Goal: Task Accomplishment & Management: Manage account settings

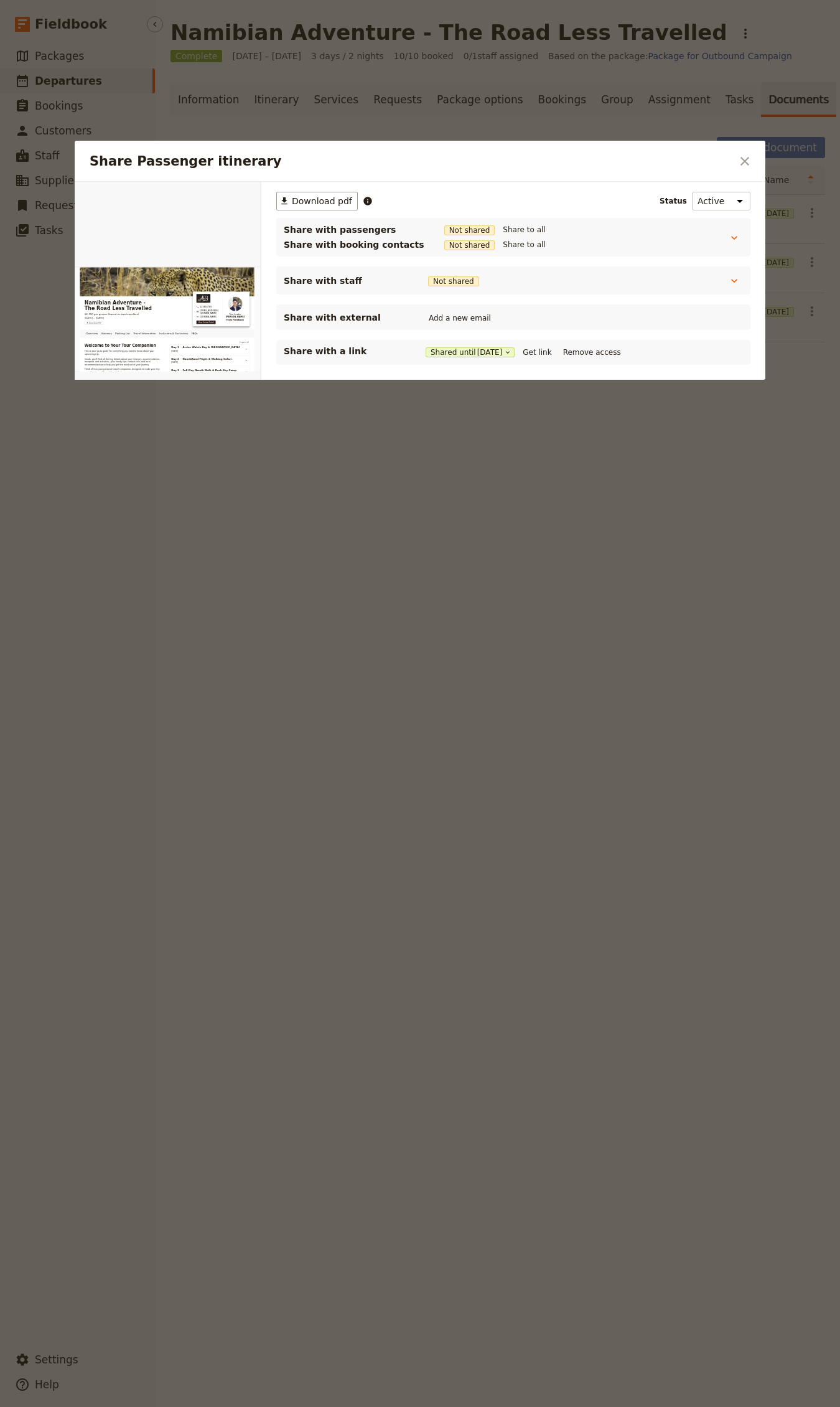
drag, startPoint x: 143, startPoint y: 99, endPoint x: 82, endPoint y: 79, distance: 64.2
click at [143, 98] on div at bounding box center [420, 704] width 840 height 1407
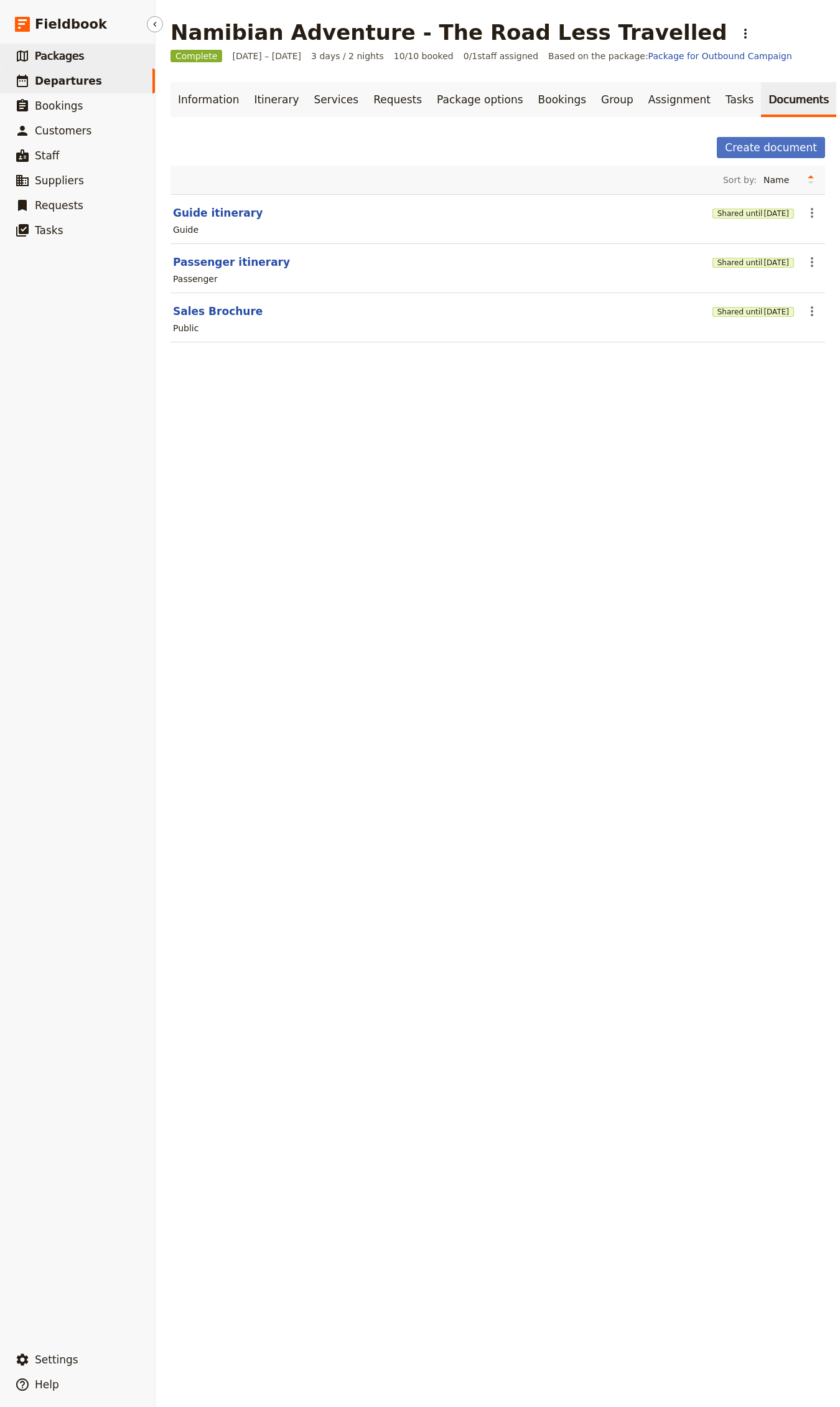
click at [67, 55] on span "Packages" at bounding box center [59, 56] width 50 height 12
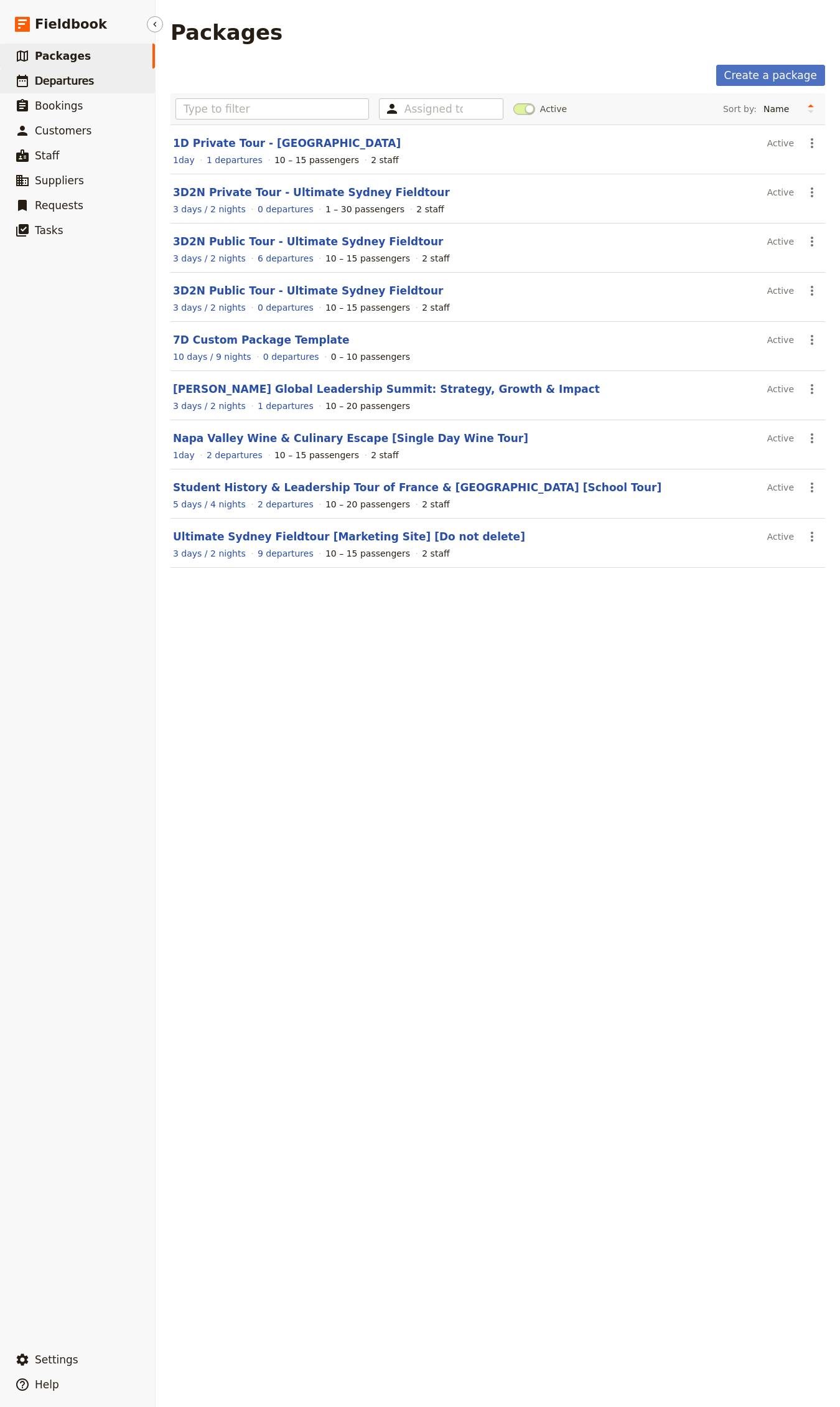
click at [82, 86] on span "Departures" at bounding box center [64, 80] width 59 height 15
select select "CREATED_AT"
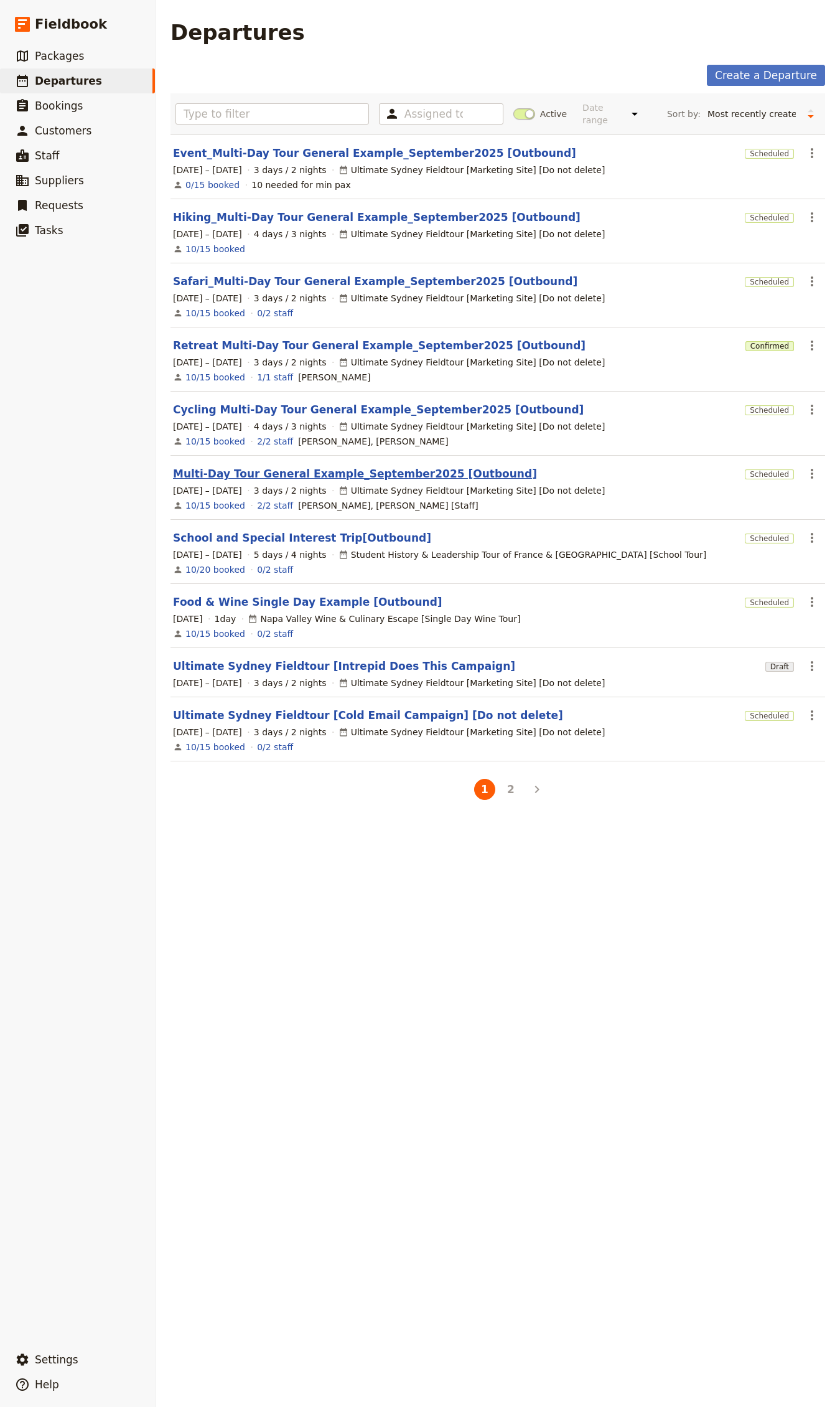
click at [290, 479] on link "Multi-Day Tour General Example_September2025 [Outbound]" at bounding box center [355, 473] width 364 height 15
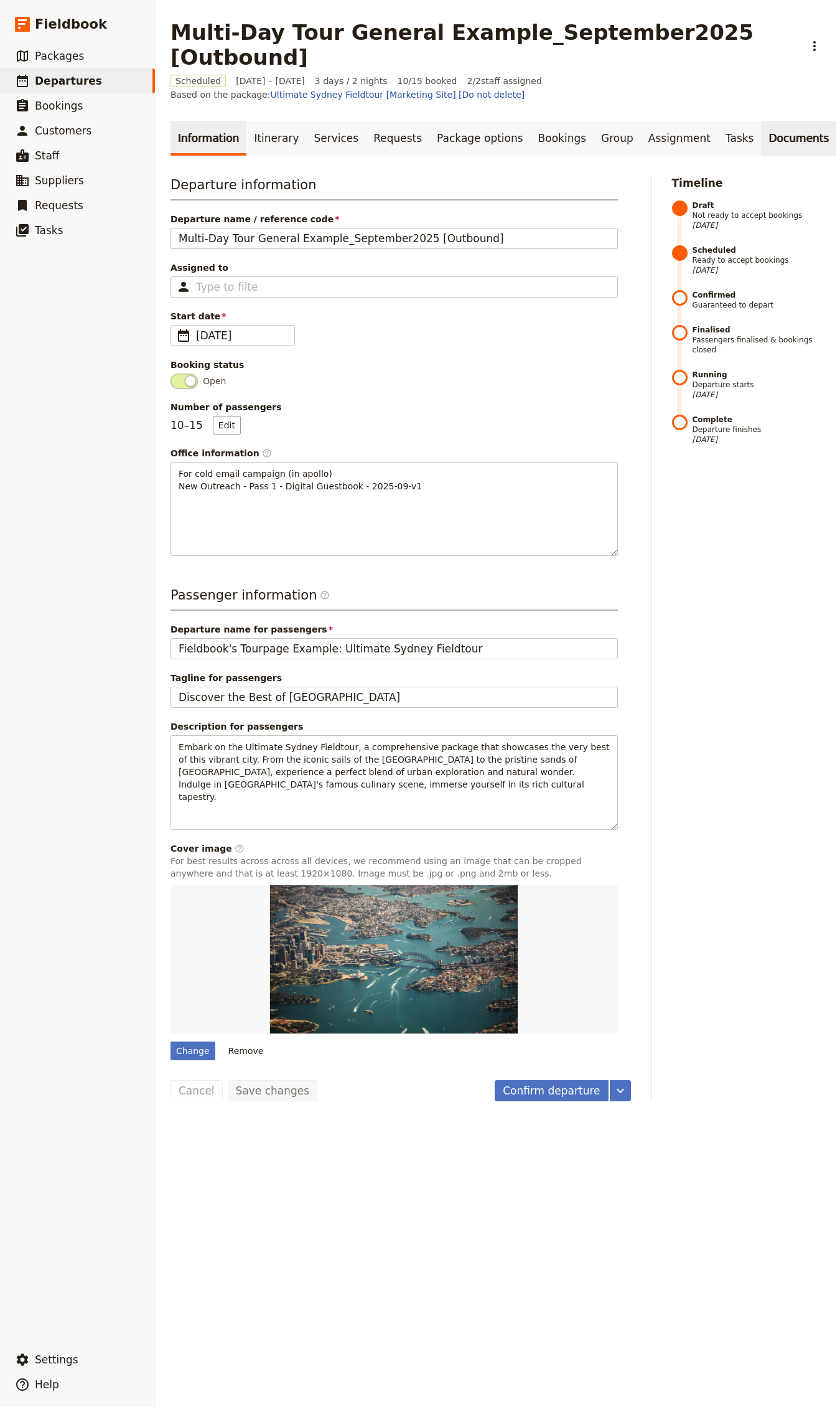
click at [761, 137] on link "Documents" at bounding box center [798, 138] width 76 height 35
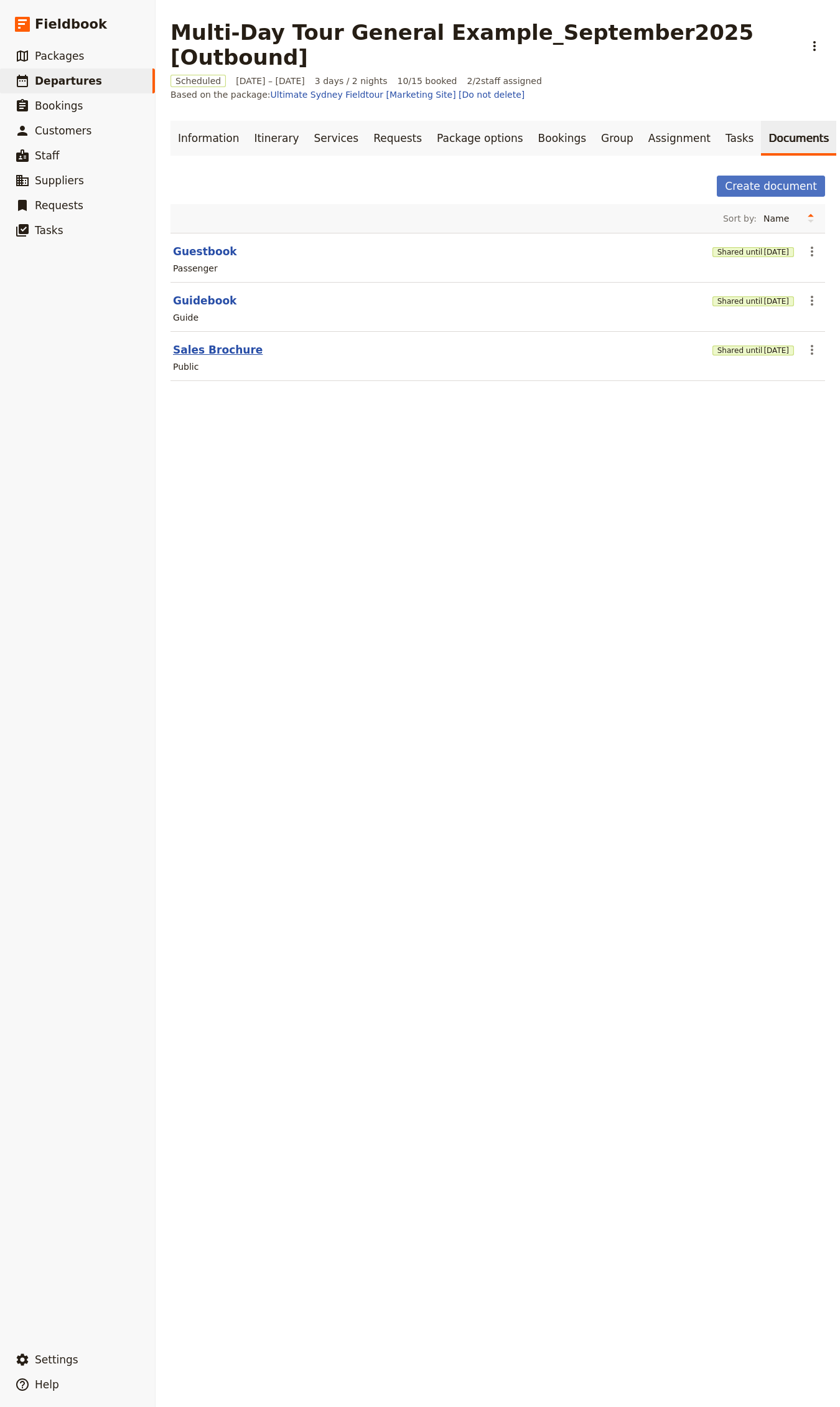
click at [203, 350] on button "Sales Brochure" at bounding box center [217, 350] width 90 height 15
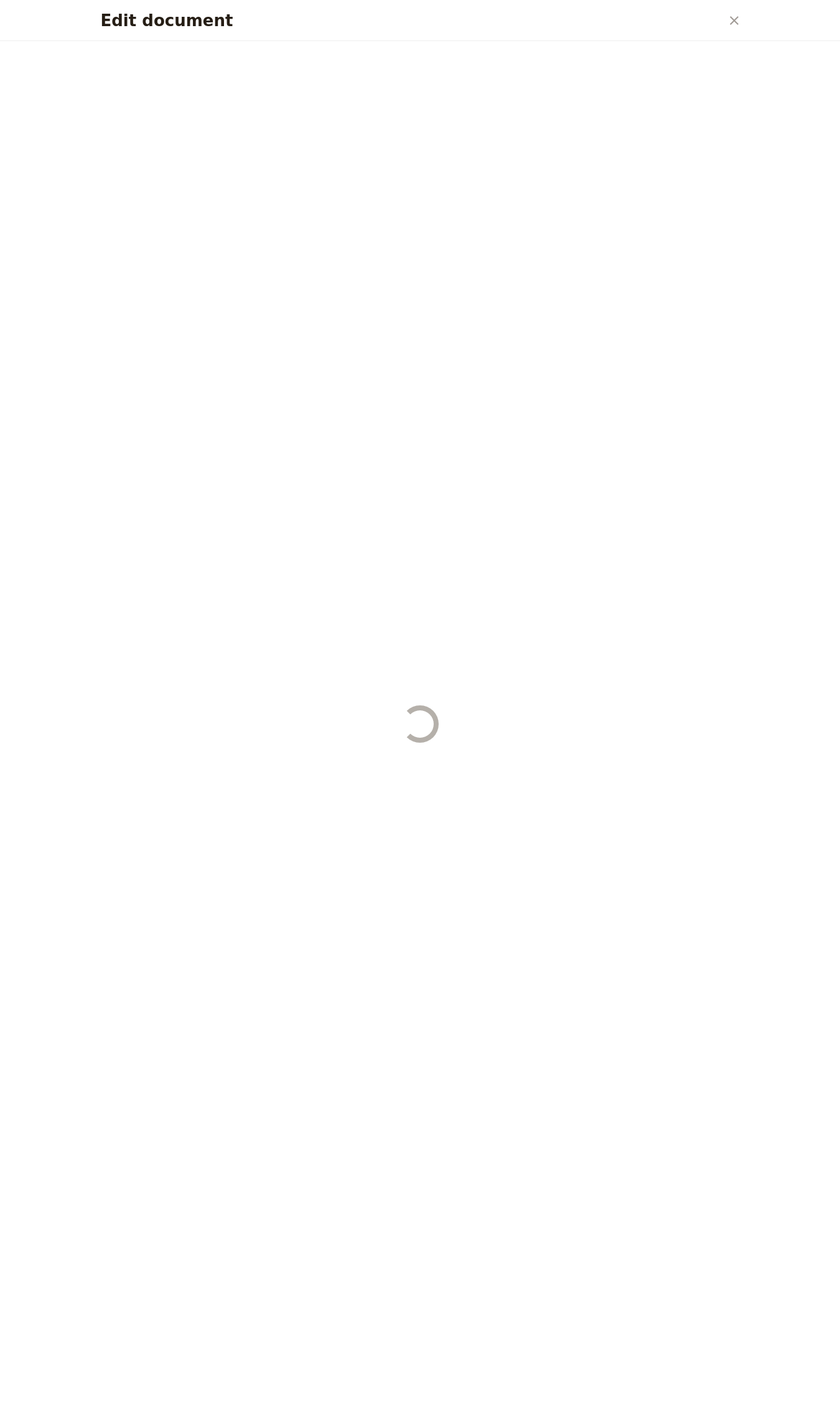
select select "DEFAULT"
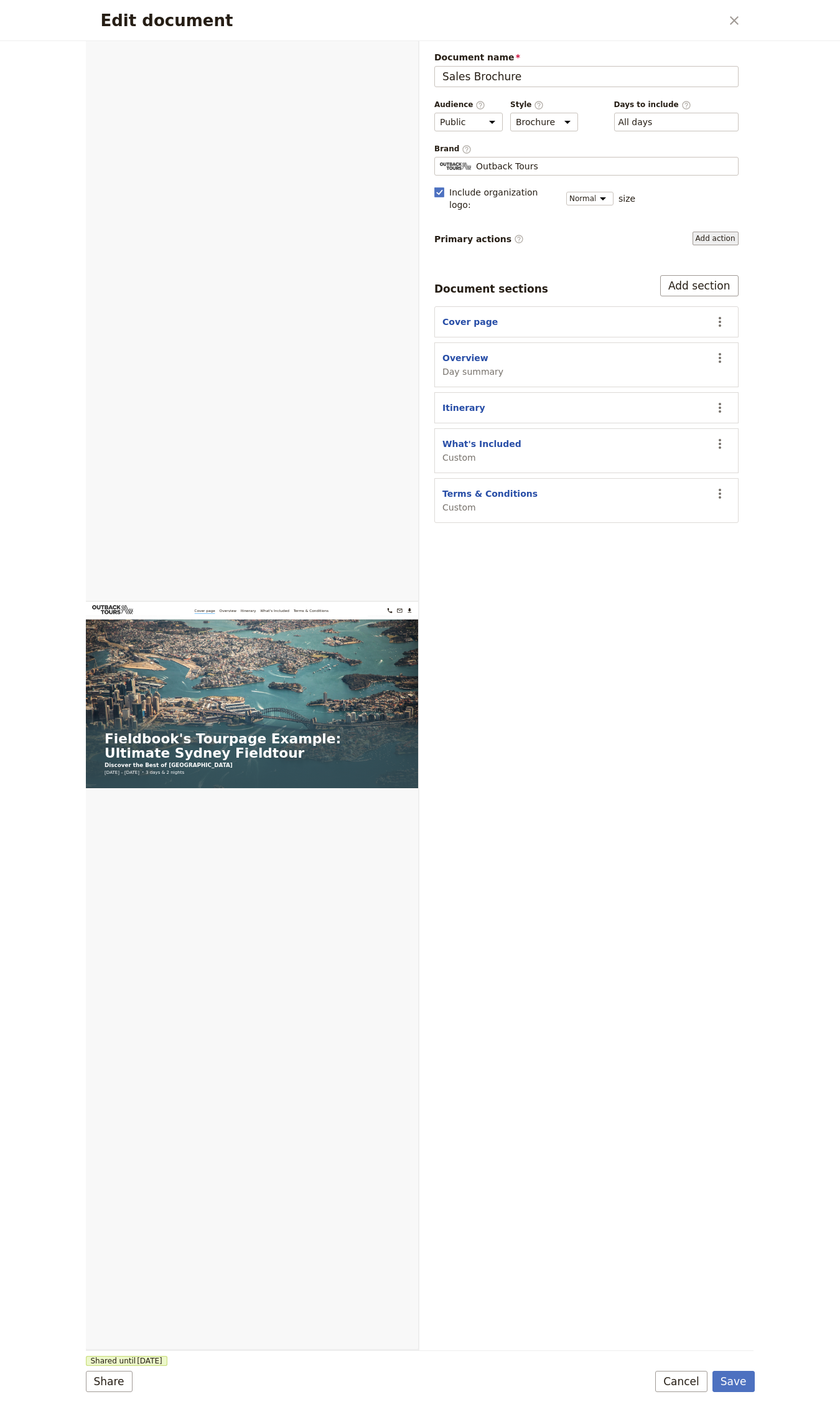
click at [712, 231] on button "Add action" at bounding box center [716, 238] width 46 height 14
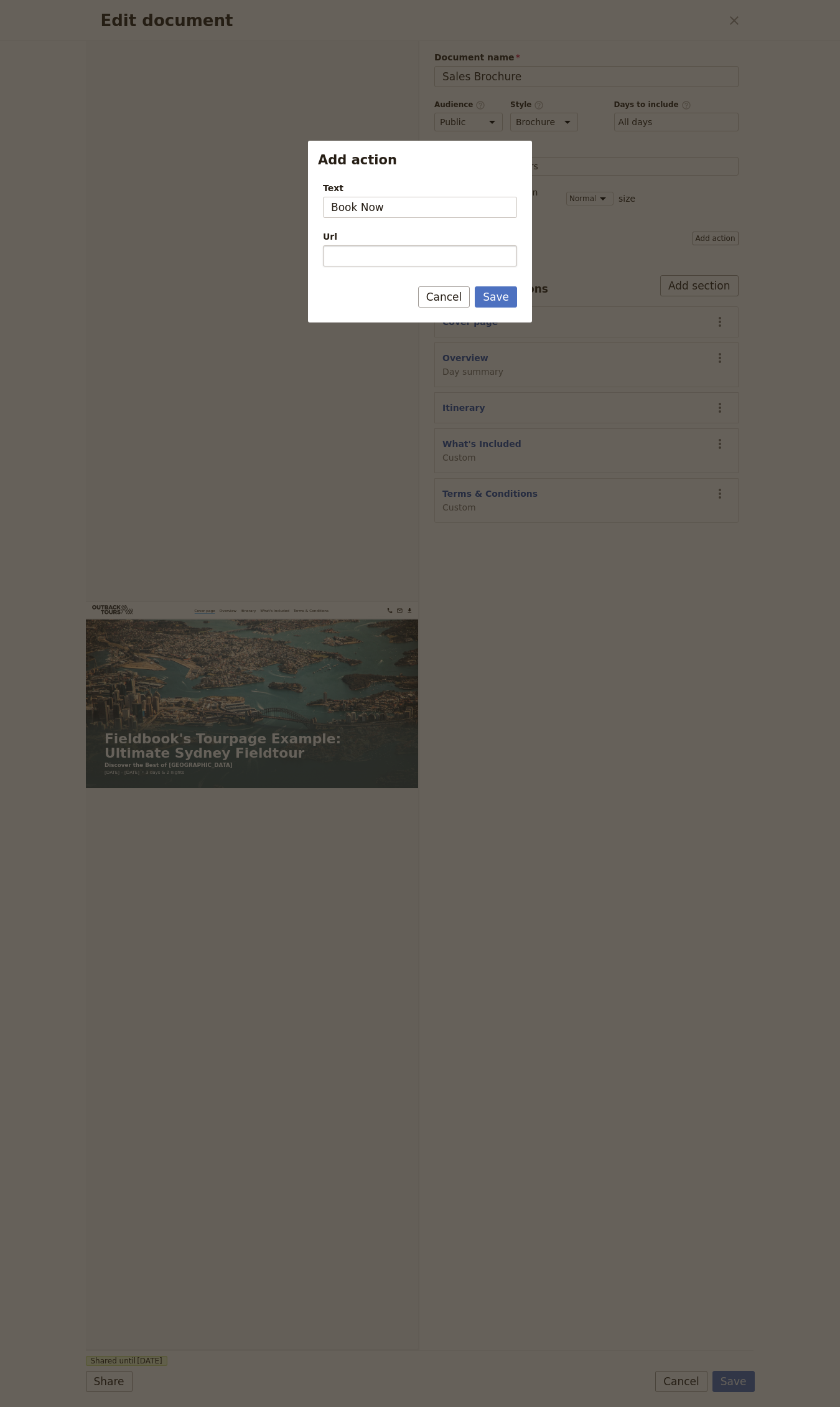
type input "Book Now"
click at [365, 256] on input "Url" at bounding box center [420, 256] width 194 height 21
click at [475, 286] on button "Save" at bounding box center [496, 297] width 43 height 21
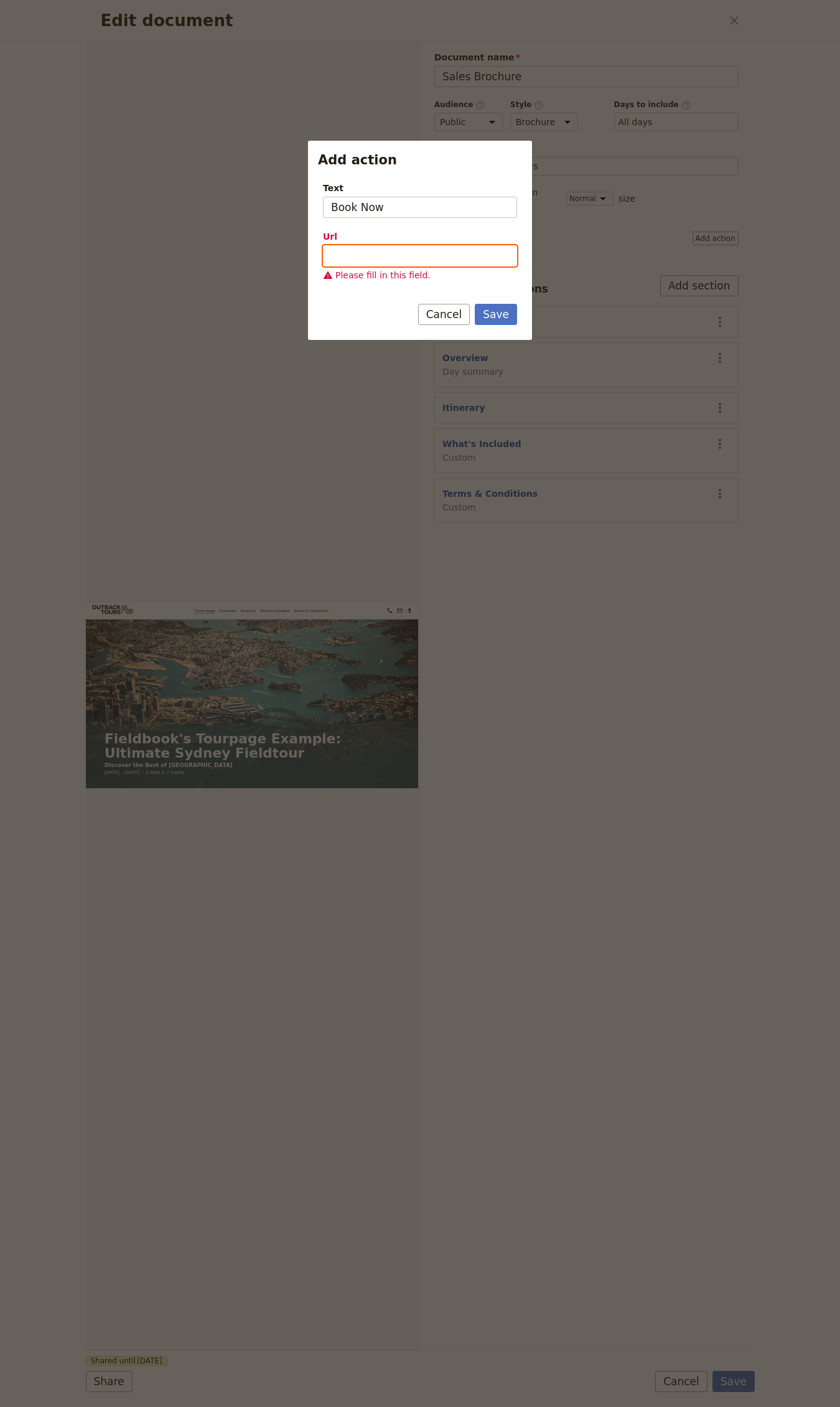
click at [410, 257] on input "Url" at bounding box center [420, 256] width 194 height 21
click at [452, 314] on button "Cancel" at bounding box center [444, 314] width 52 height 21
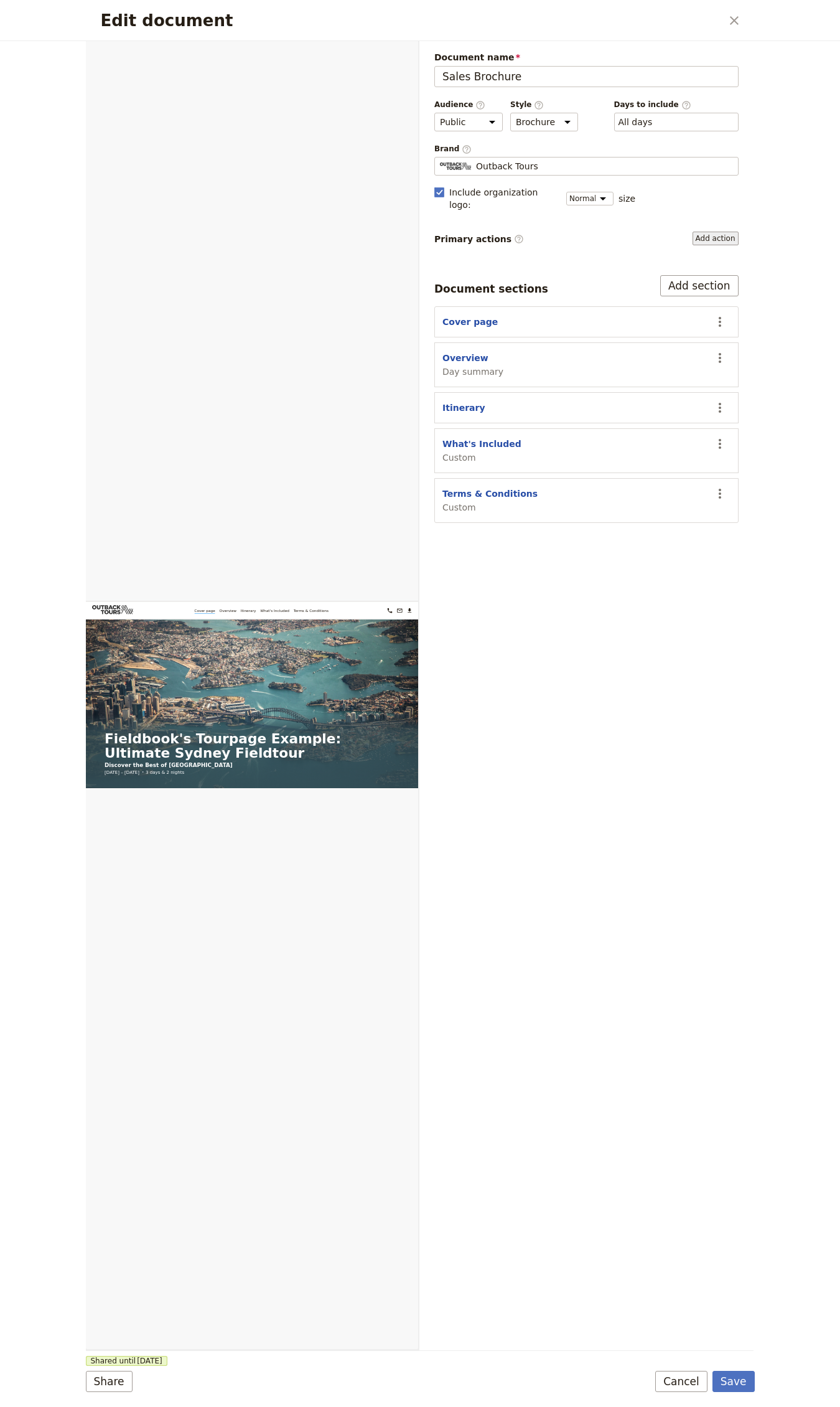
click at [712, 231] on button "Add action" at bounding box center [716, 238] width 46 height 14
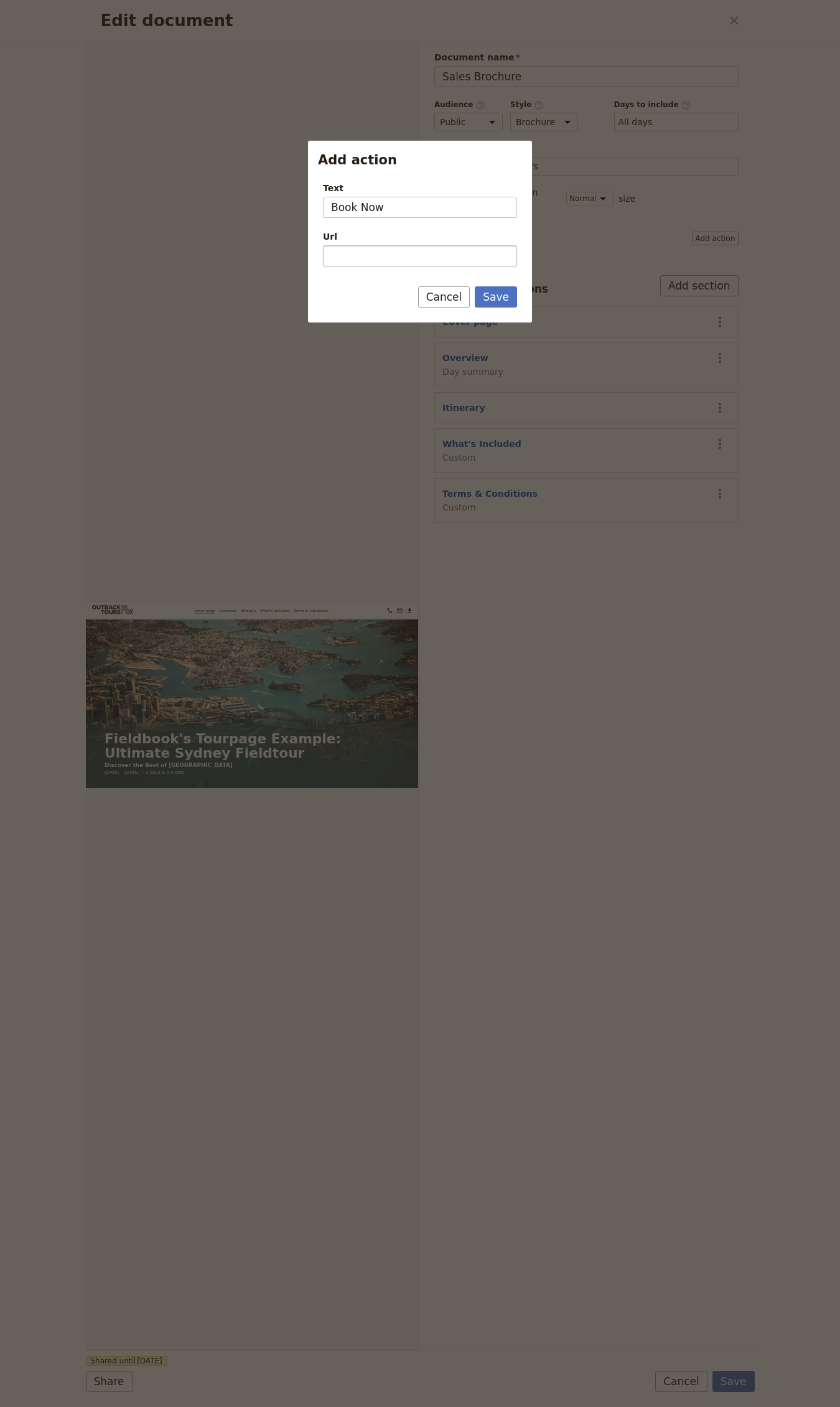
type input "Book Now"
click at [417, 254] on input "Url" at bounding box center [420, 256] width 194 height 21
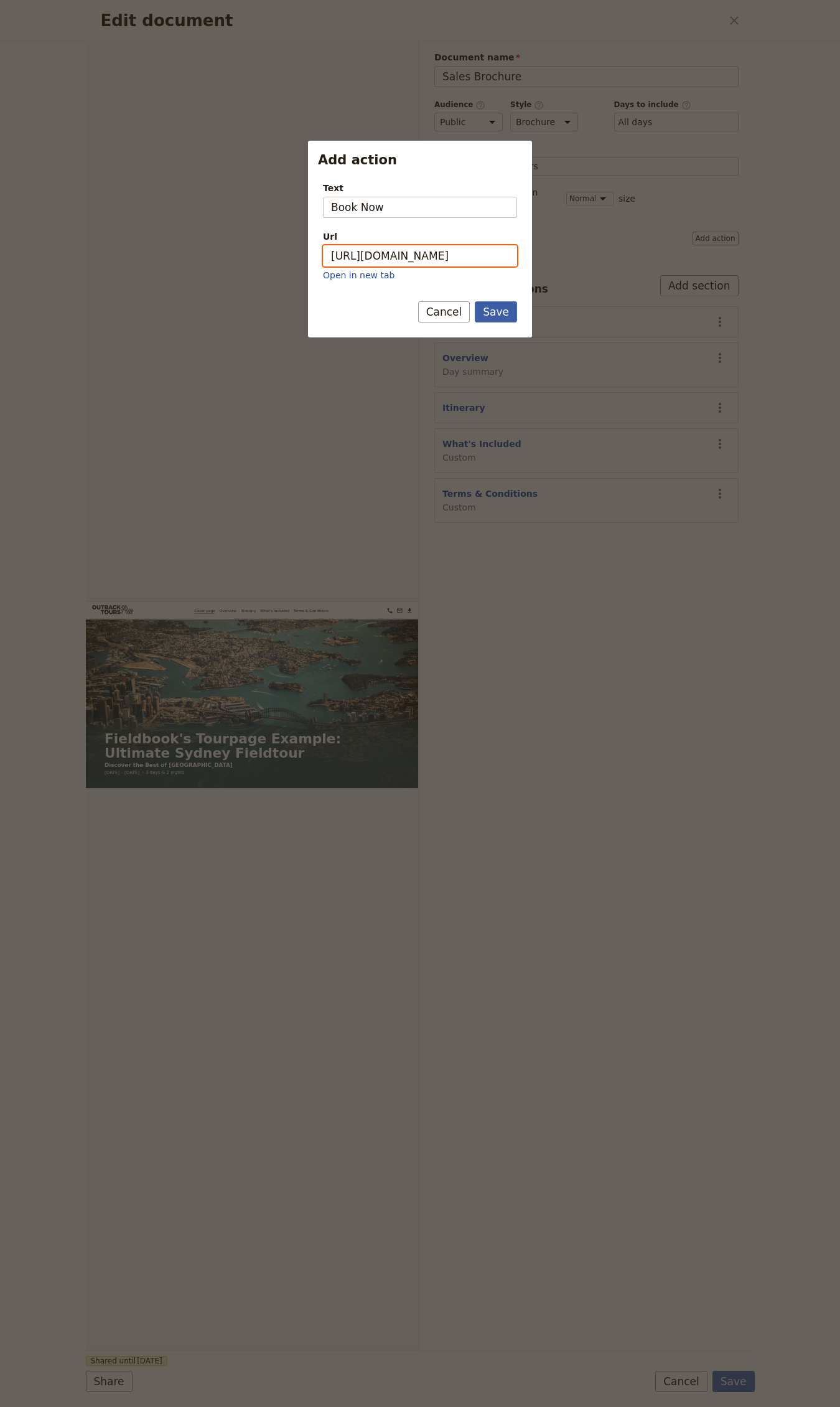
type input "[URL][DOMAIN_NAME]"
click at [490, 319] on button "Save" at bounding box center [496, 311] width 43 height 21
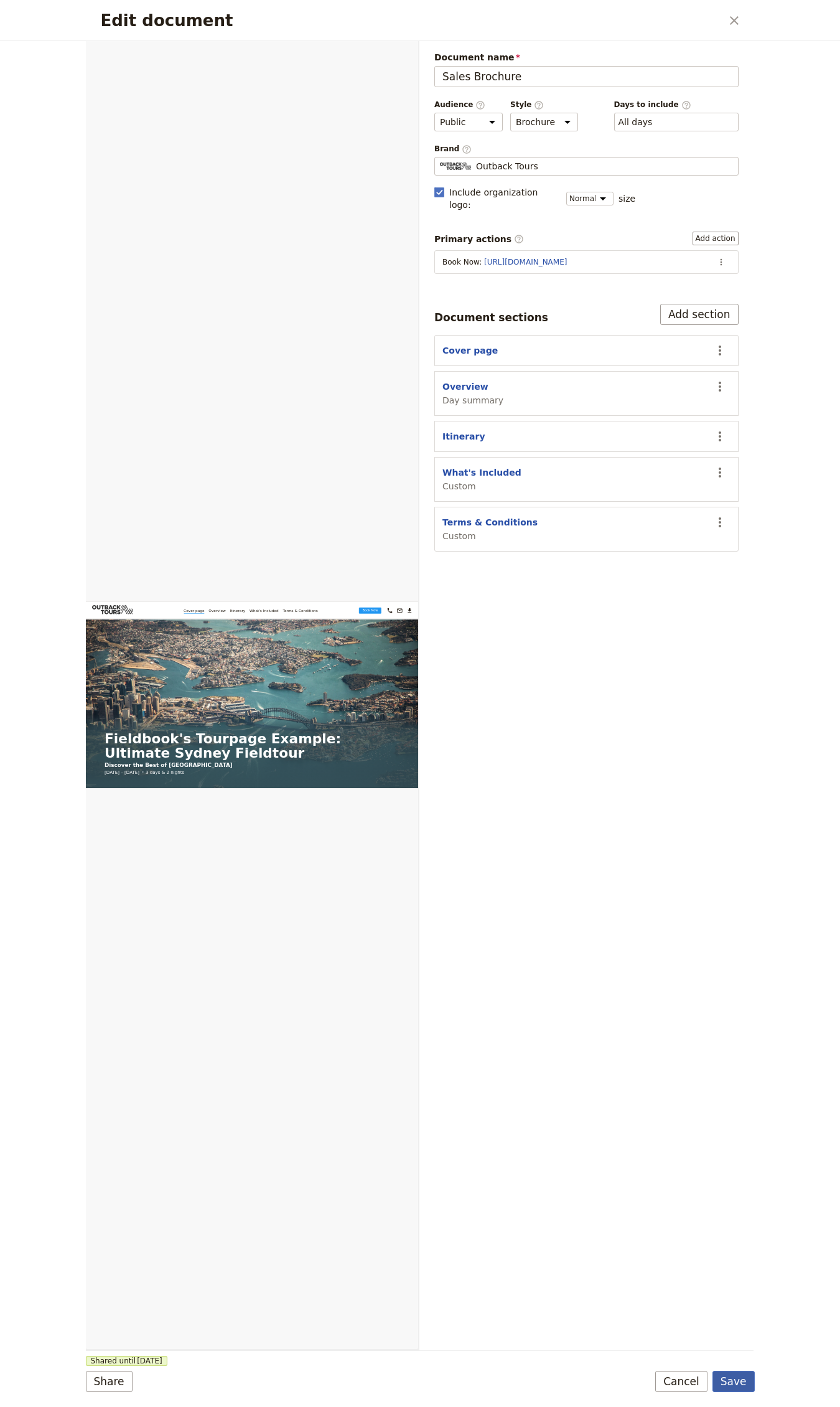
click at [734, 1381] on button "Save" at bounding box center [734, 1381] width 43 height 21
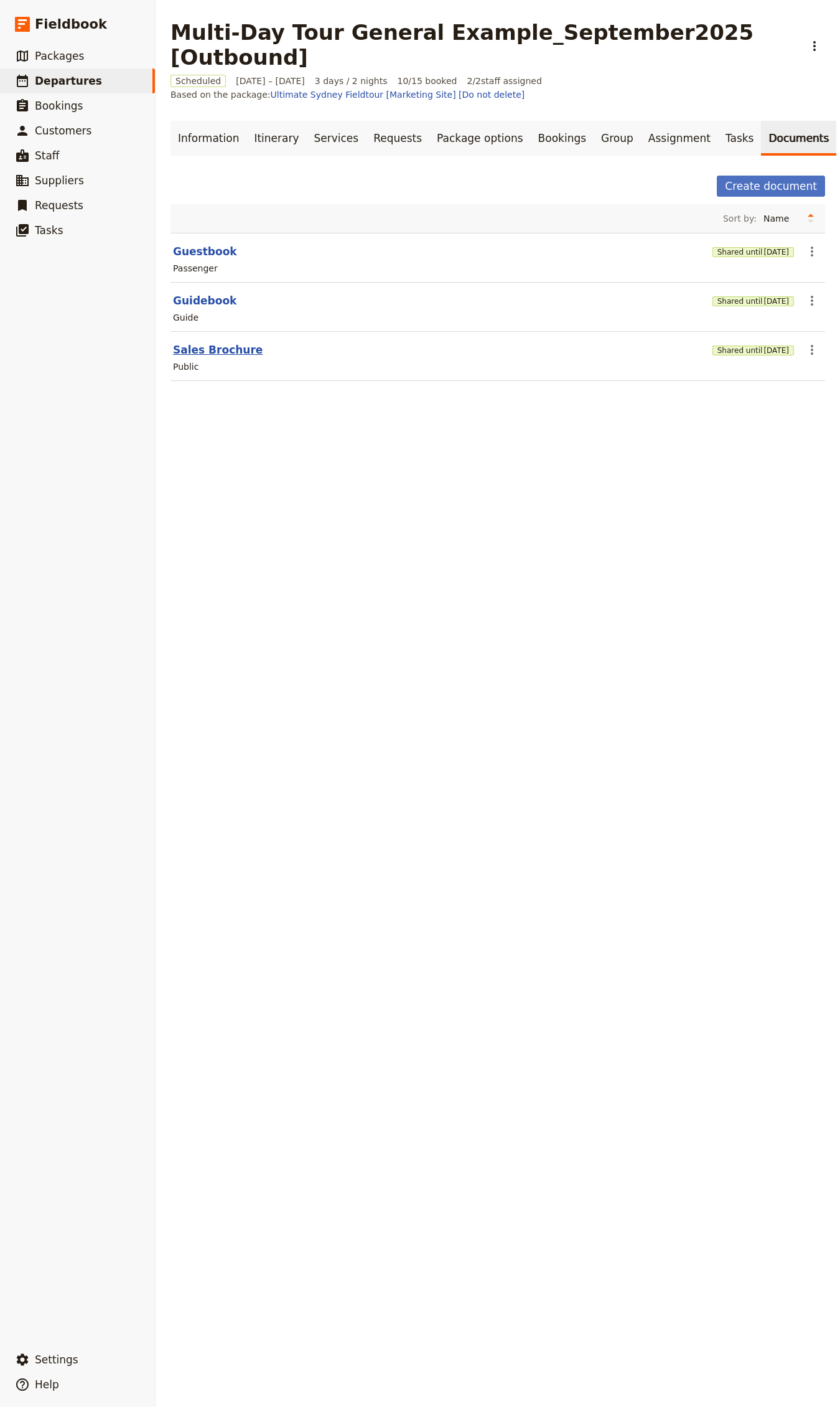
click at [220, 353] on button "Sales Brochure" at bounding box center [217, 350] width 90 height 15
select select "DEFAULT"
click at [209, 119] on main "Multi-Day Tour General Example_September2025 [Outbound] ​ Scheduled [DATE] – [D…" at bounding box center [497, 208] width 684 height 416
click at [209, 127] on link "Information" at bounding box center [208, 138] width 76 height 35
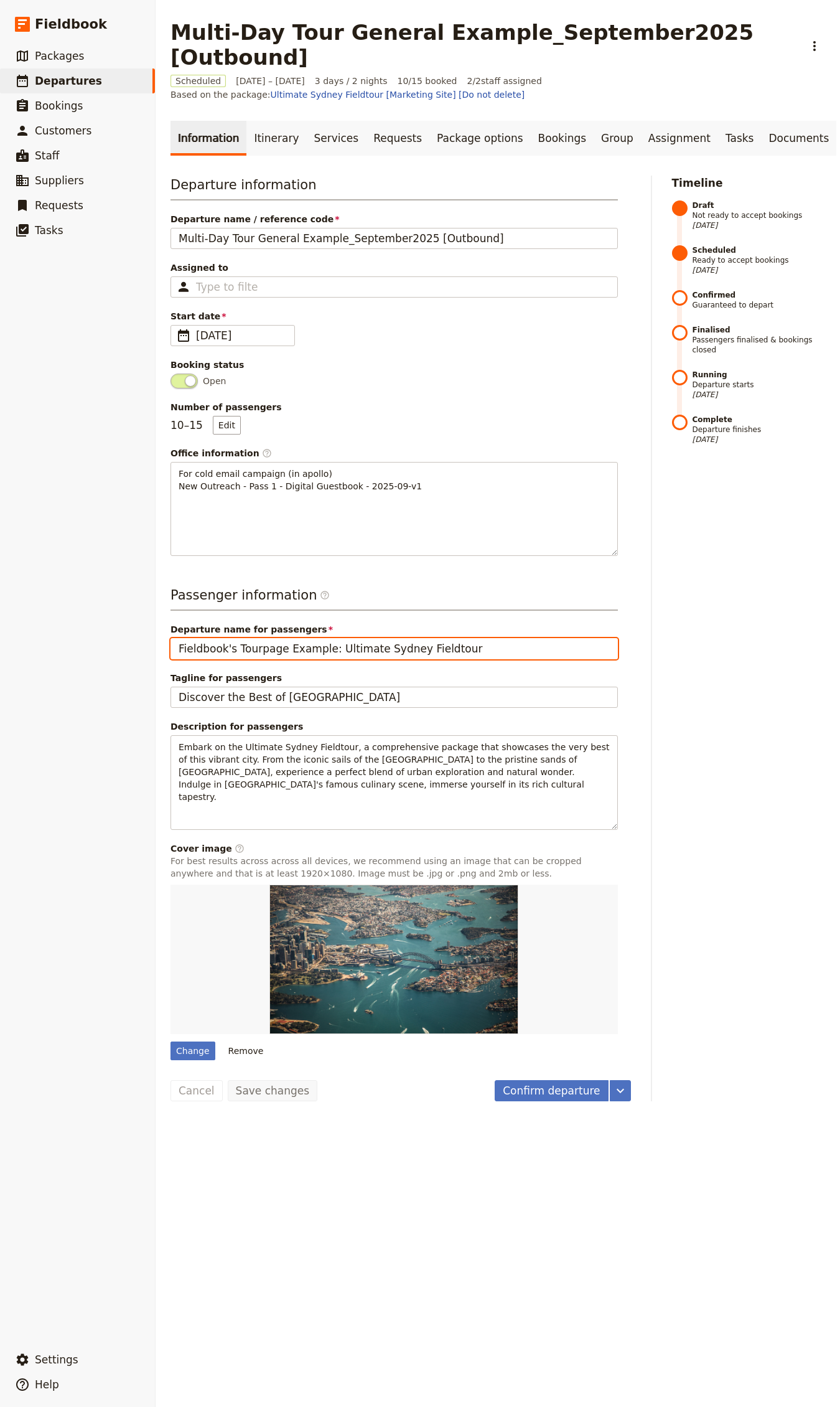
click at [246, 651] on input "Fieldbook's Tourpage Example: Ultimate Sydney Fieldtour" at bounding box center [394, 649] width 448 height 21
type input "Fieldbook's Tour Proposal Example: Ultimate Sydney Fieldtour"
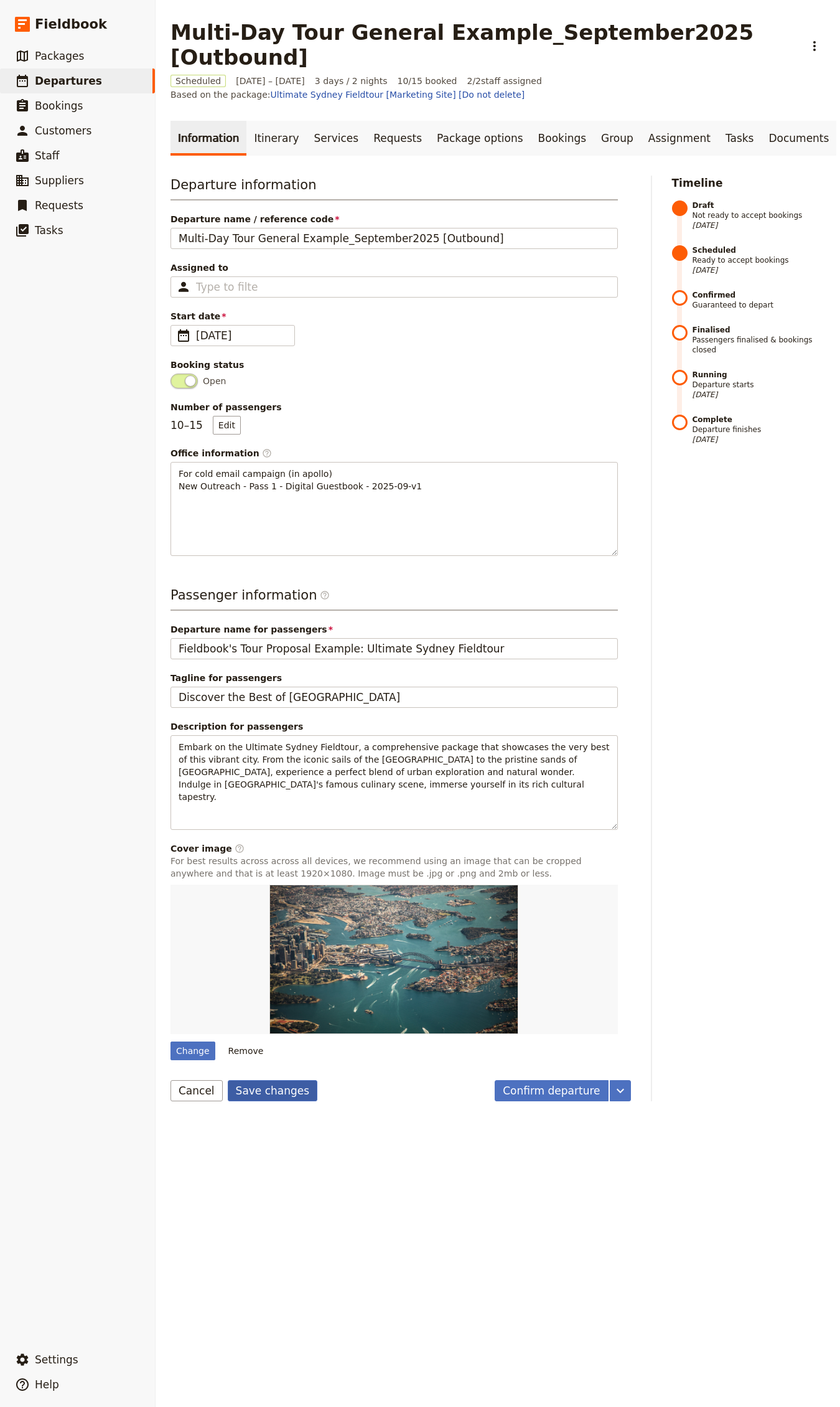
click at [274, 1099] on button "Save changes" at bounding box center [273, 1090] width 90 height 21
click at [750, 118] on main "Multi-Day Tour General Example_September2025 [Outbound] ​ Scheduled [DATE] – [D…" at bounding box center [497, 560] width 684 height 1121
click at [761, 132] on link "Documents" at bounding box center [798, 138] width 76 height 35
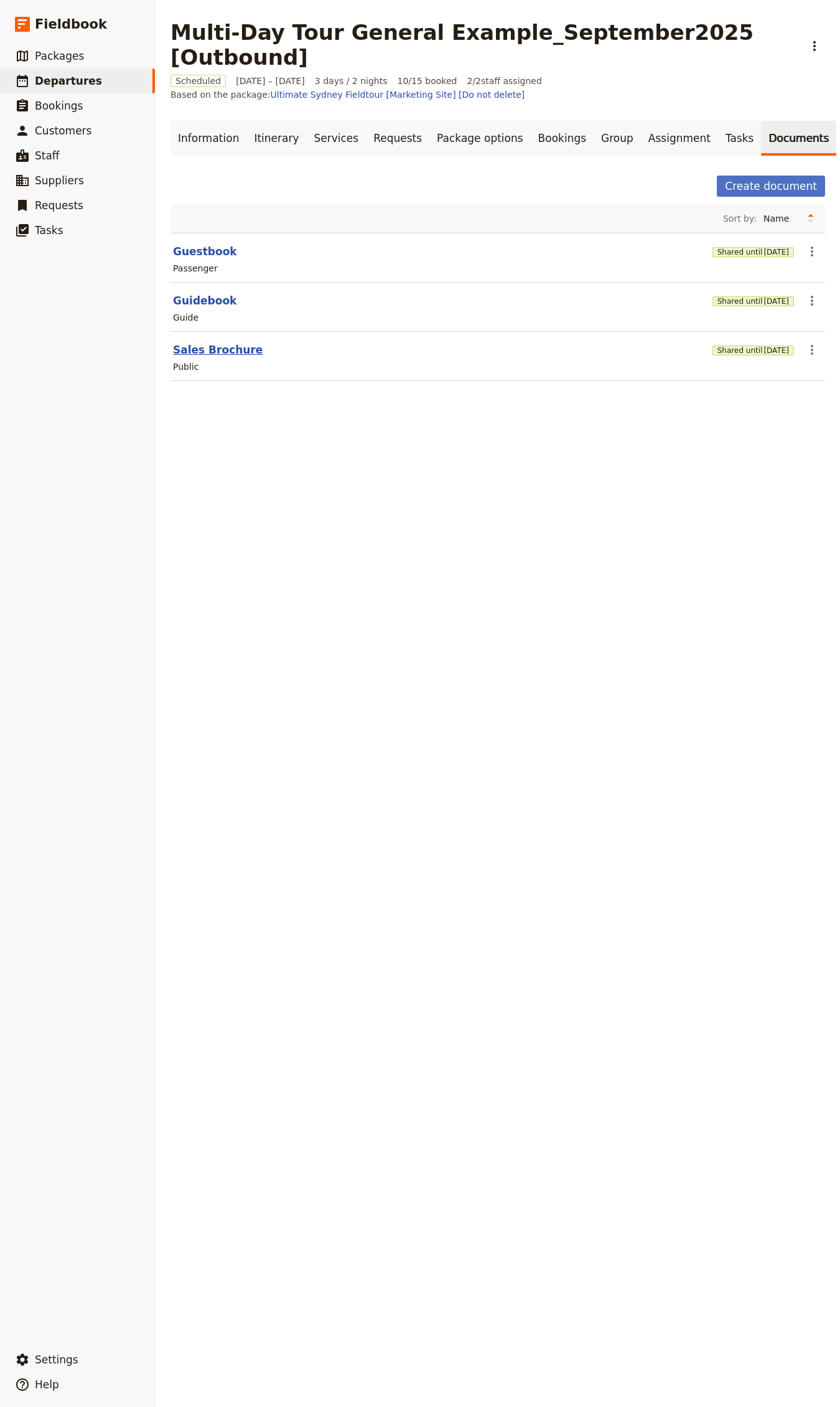
click at [187, 350] on button "Sales Brochure" at bounding box center [217, 350] width 90 height 15
select select "DEFAULT"
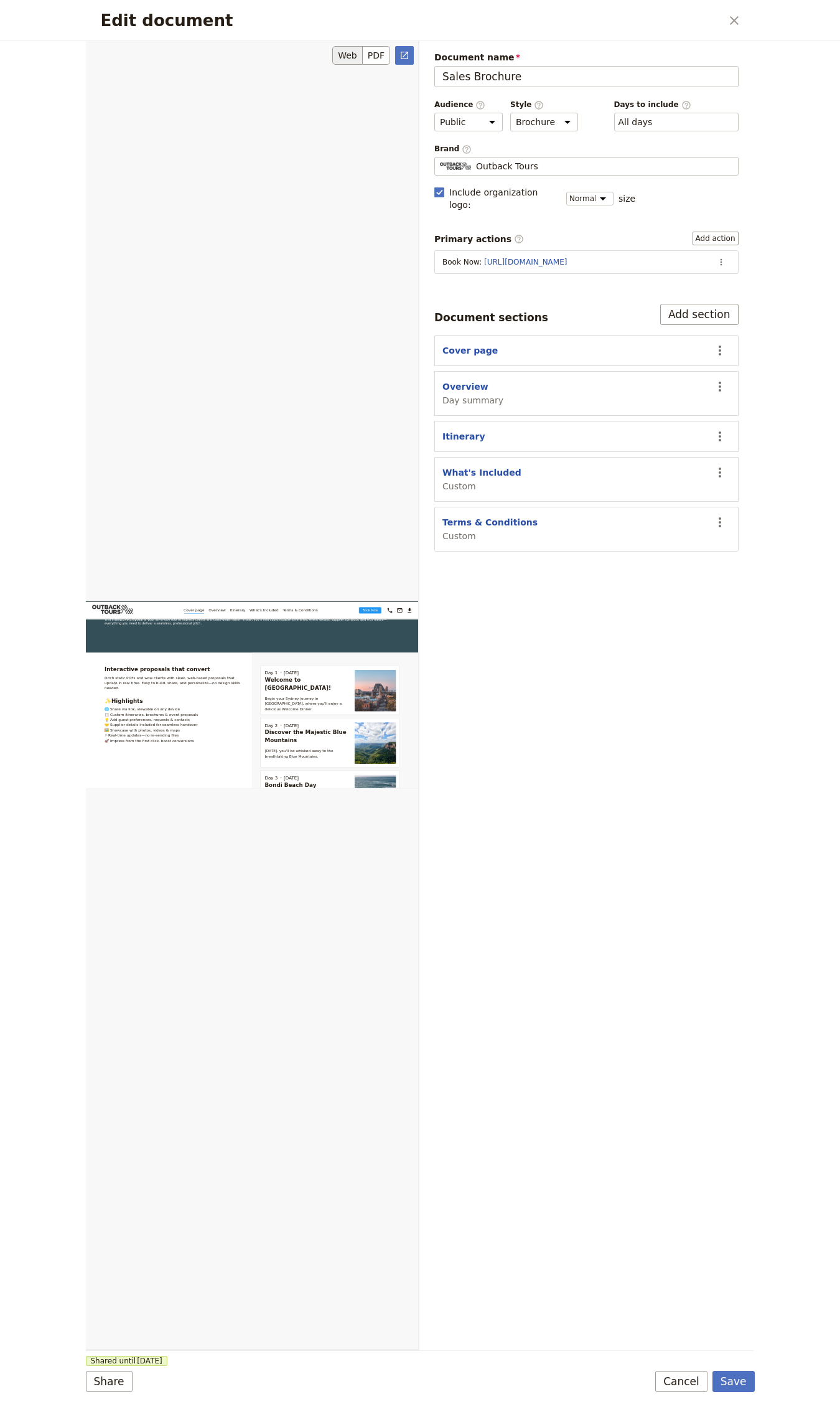
scroll to position [166, 0]
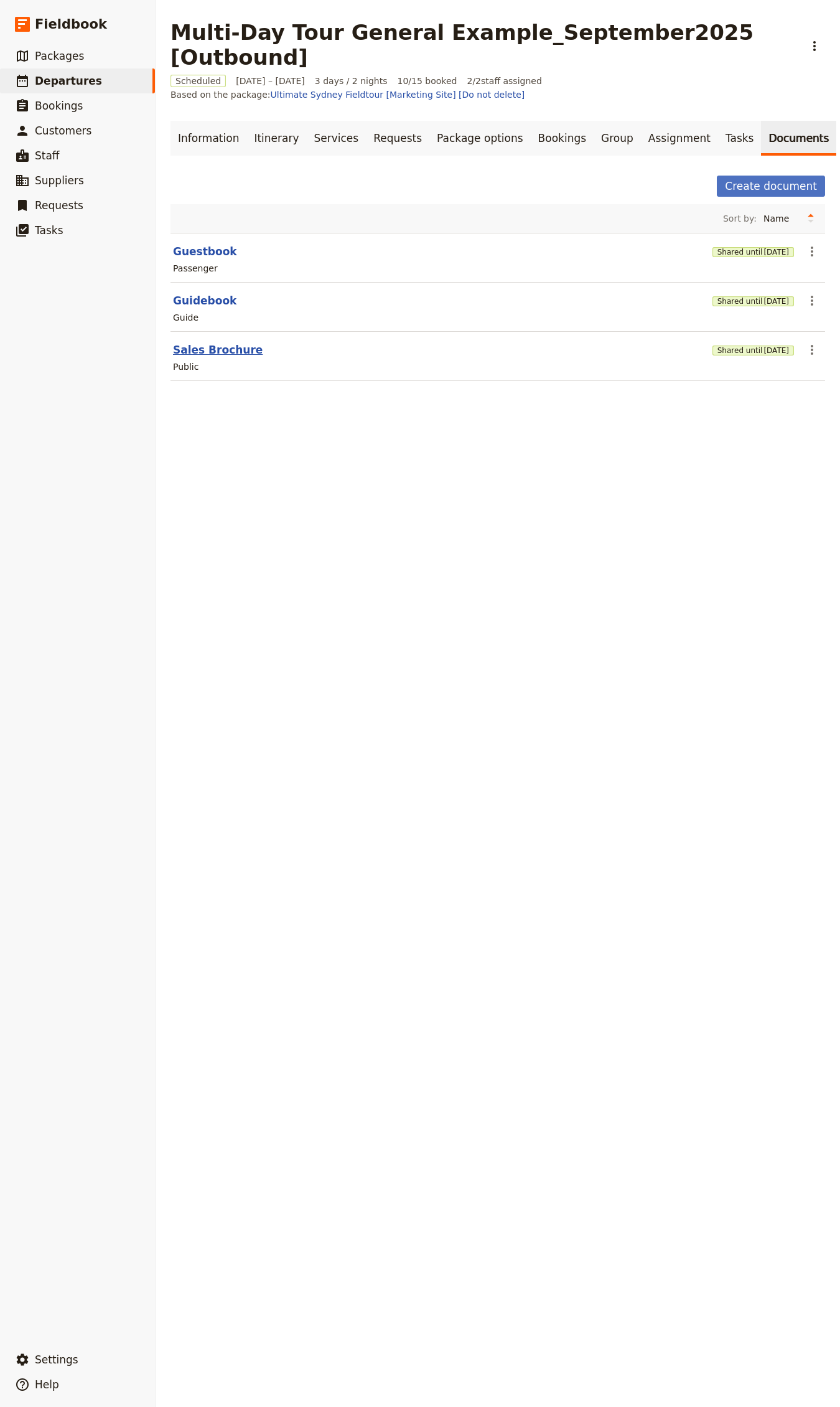
click at [226, 356] on button "Sales Brochure" at bounding box center [217, 350] width 90 height 15
select select "DEFAULT"
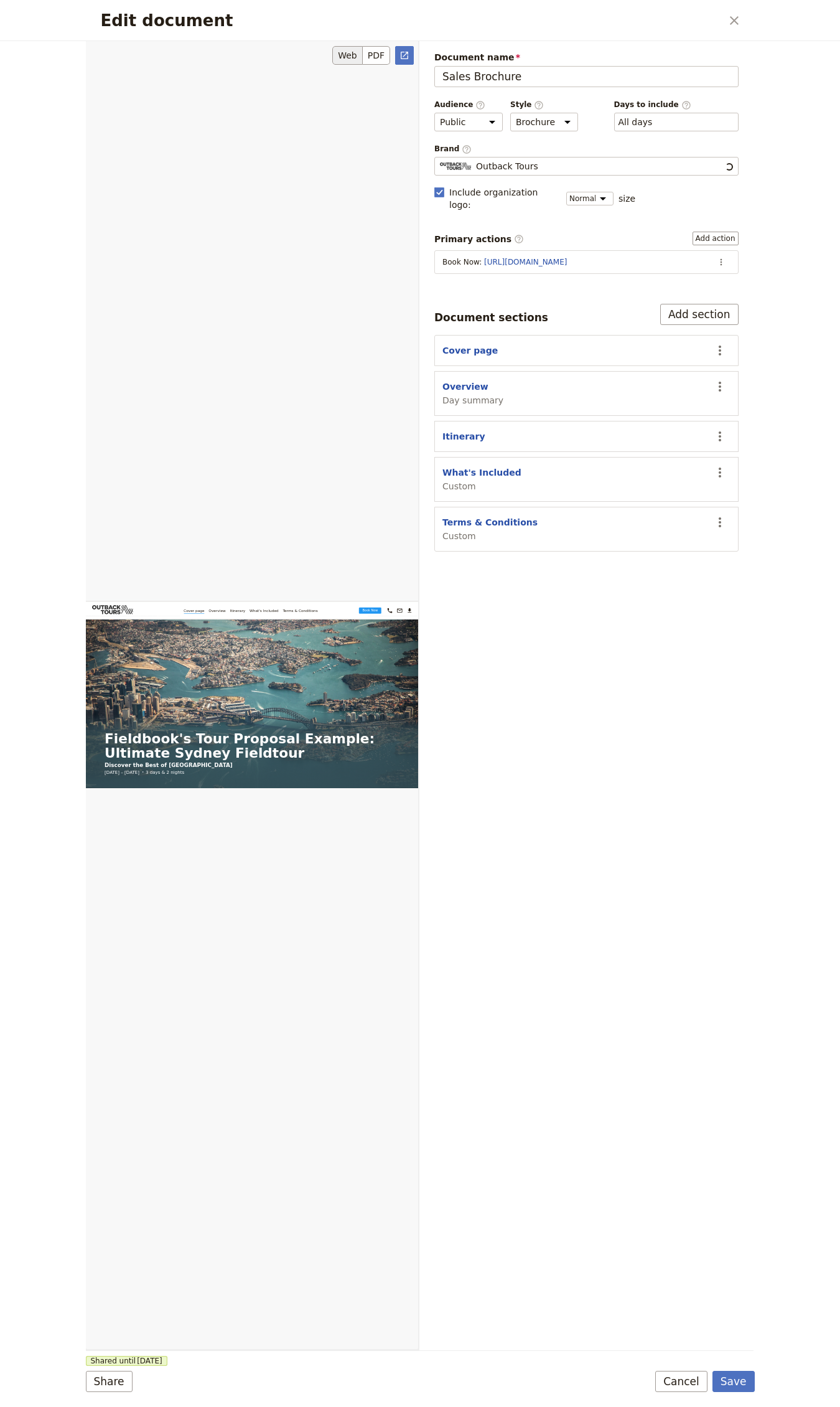
scroll to position [0, 0]
click at [406, 53] on icon "Open full preview" at bounding box center [404, 55] width 10 height 10
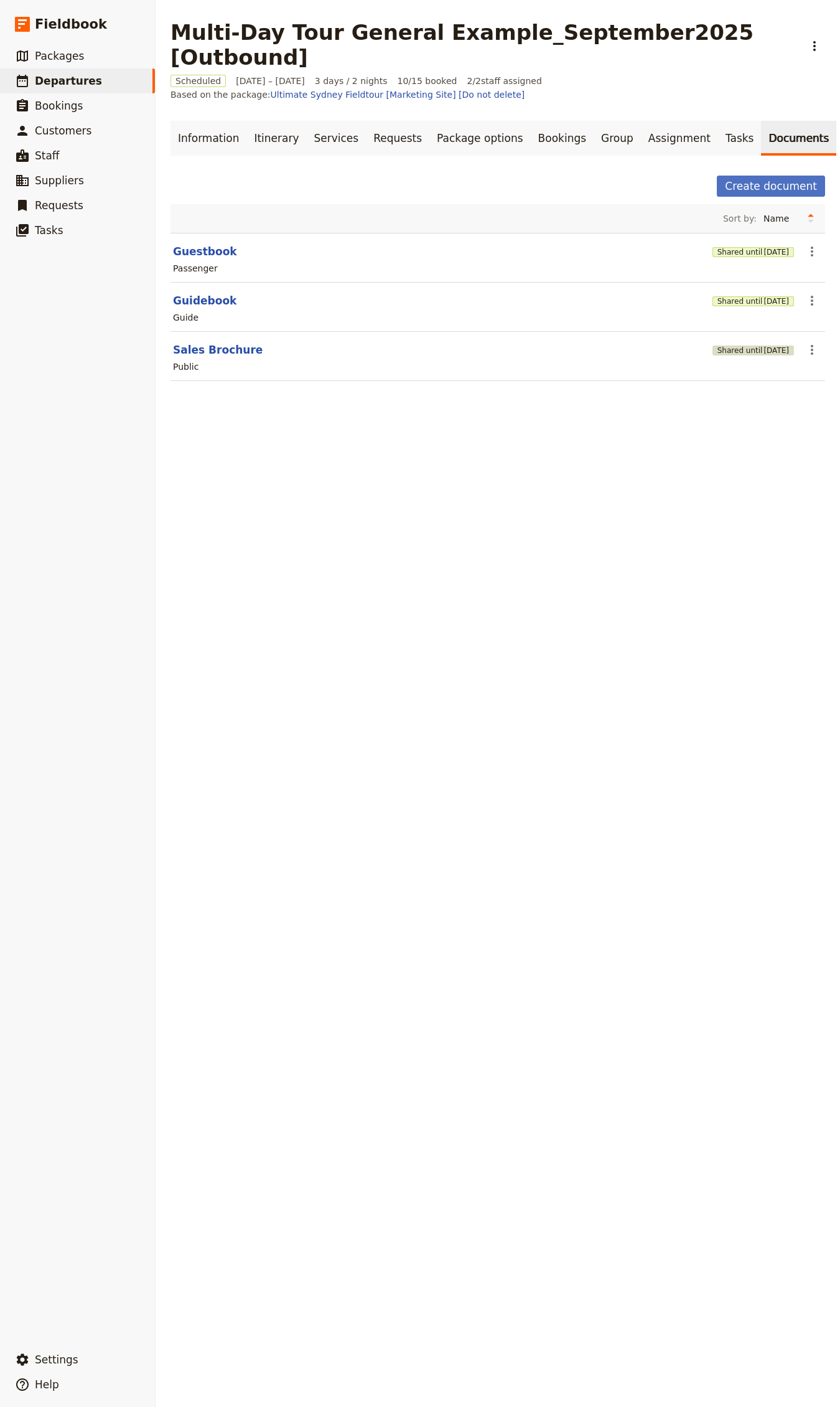
click at [737, 353] on button "Shared until [DATE]" at bounding box center [754, 350] width 82 height 10
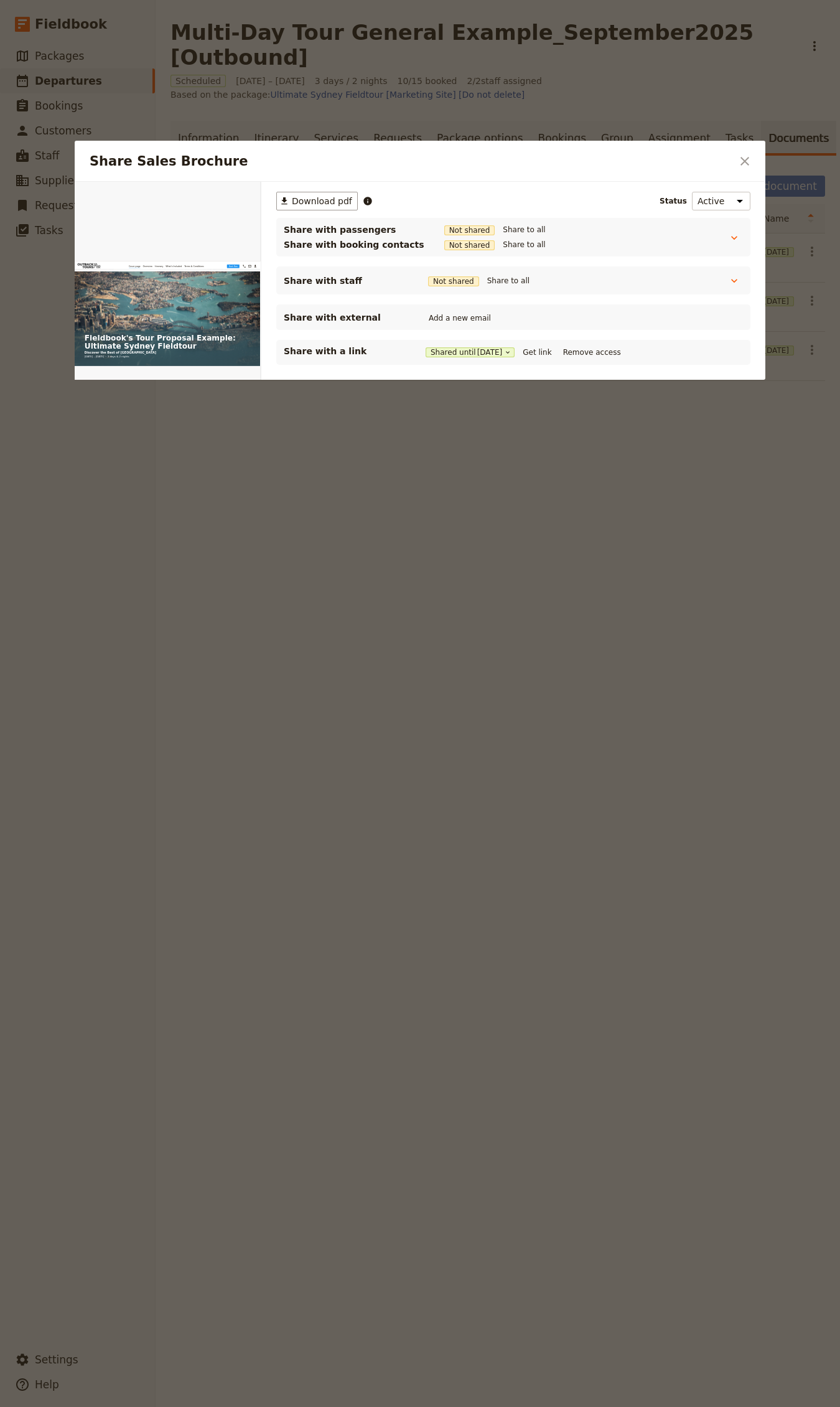
click at [543, 345] on div "Share with a link Shared until [DATE] Get link Remove access" at bounding box center [513, 352] width 459 height 15
click at [549, 350] on button "Get link" at bounding box center [537, 352] width 35 height 14
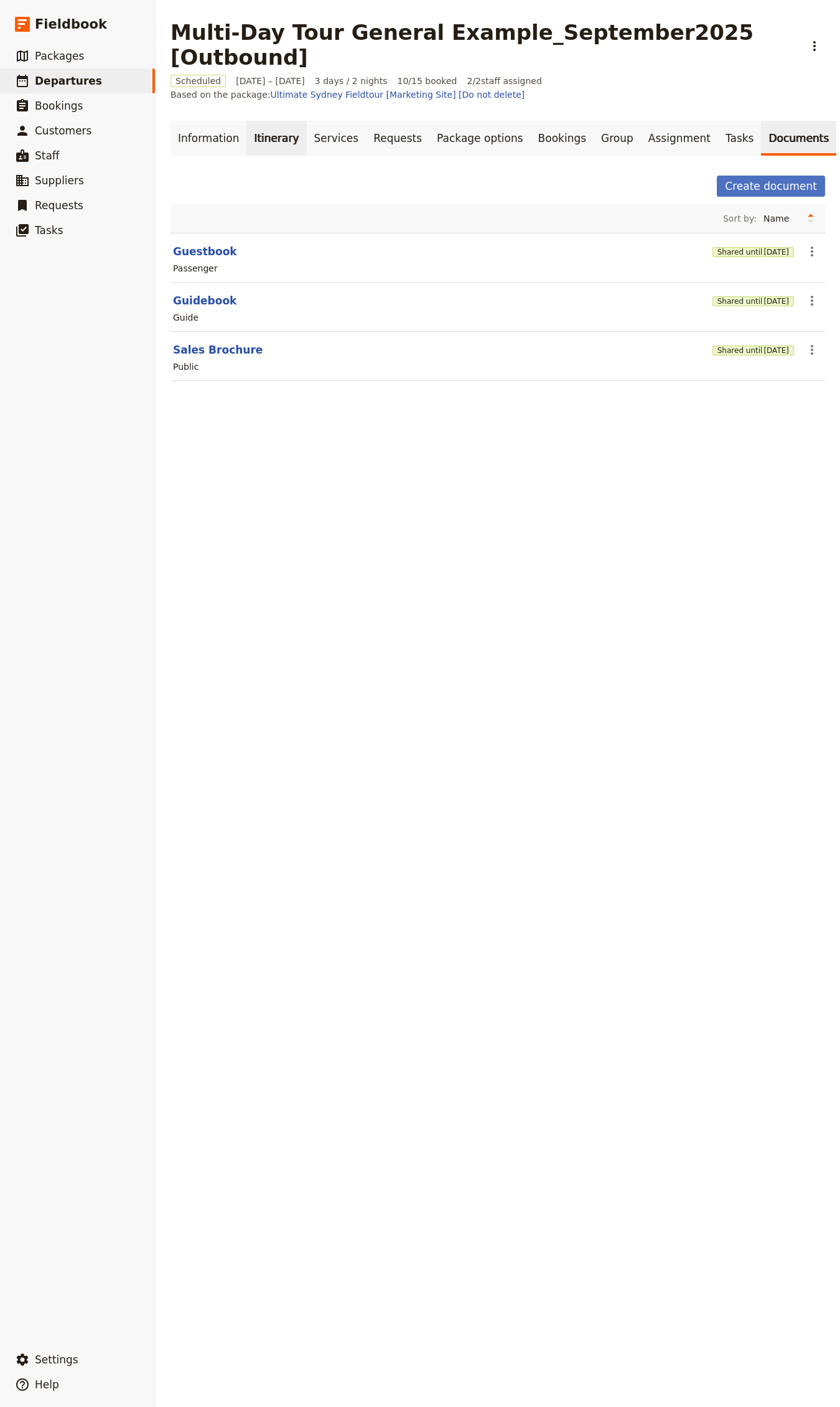
click at [246, 132] on link "Itinerary" at bounding box center [276, 138] width 60 height 35
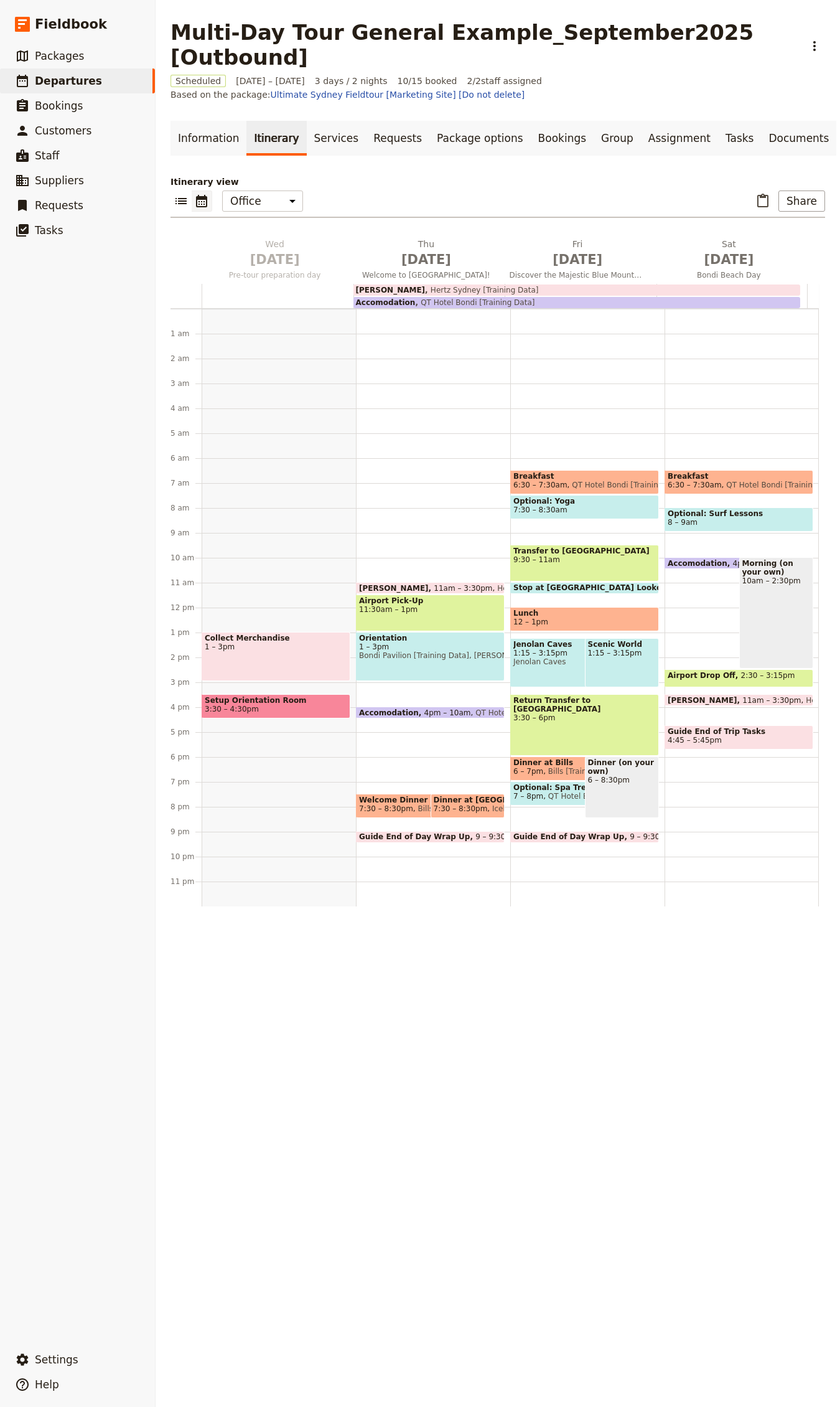
click at [459, 809] on span "7:30 – 8:30pm" at bounding box center [461, 809] width 54 height 9
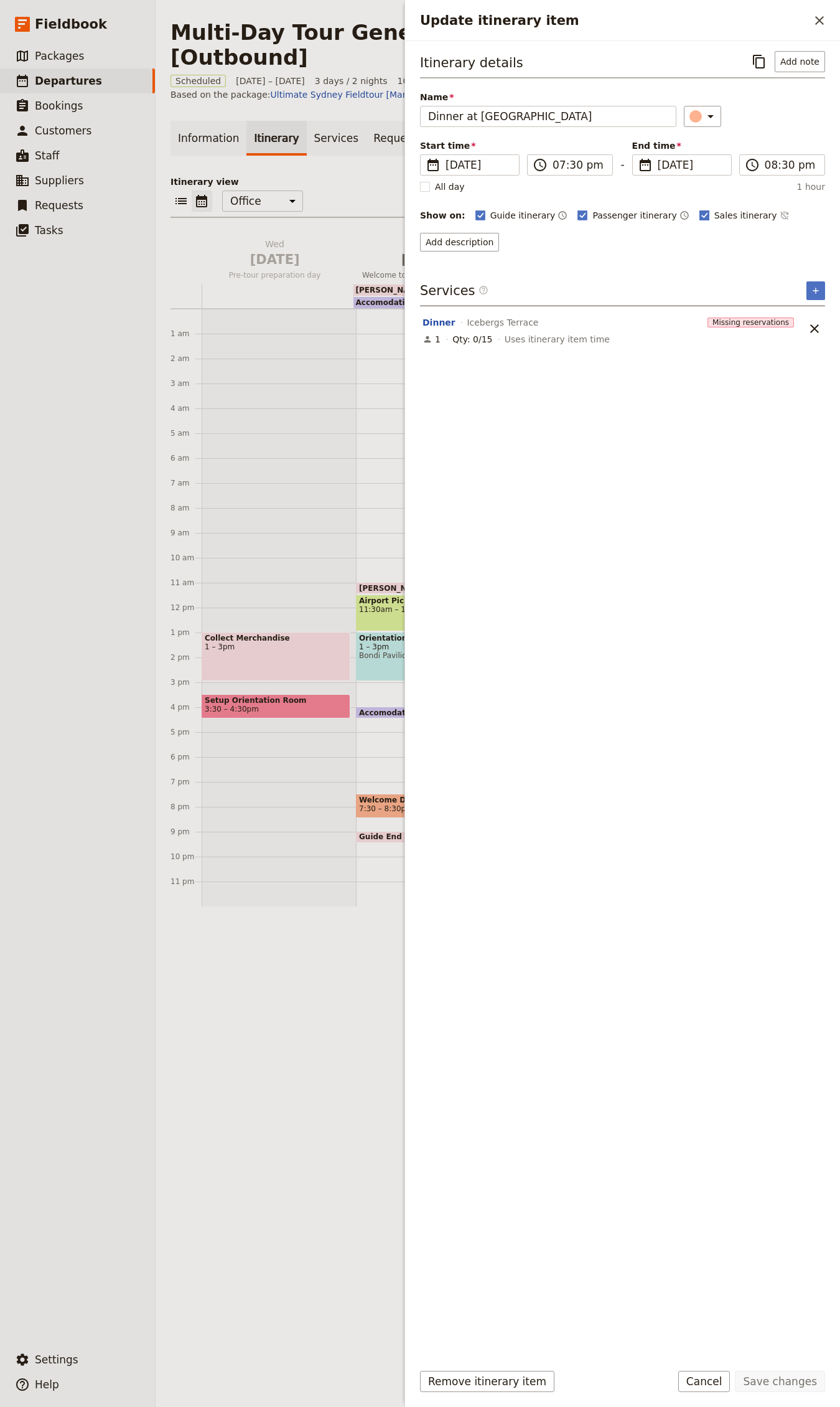
click at [715, 220] on span "Sales itinerary" at bounding box center [746, 216] width 63 height 12
click at [700, 210] on input "Sales itinerary" at bounding box center [699, 209] width 1 height 1
checkbox input "false"
click at [785, 1378] on button "Save changes" at bounding box center [780, 1381] width 90 height 21
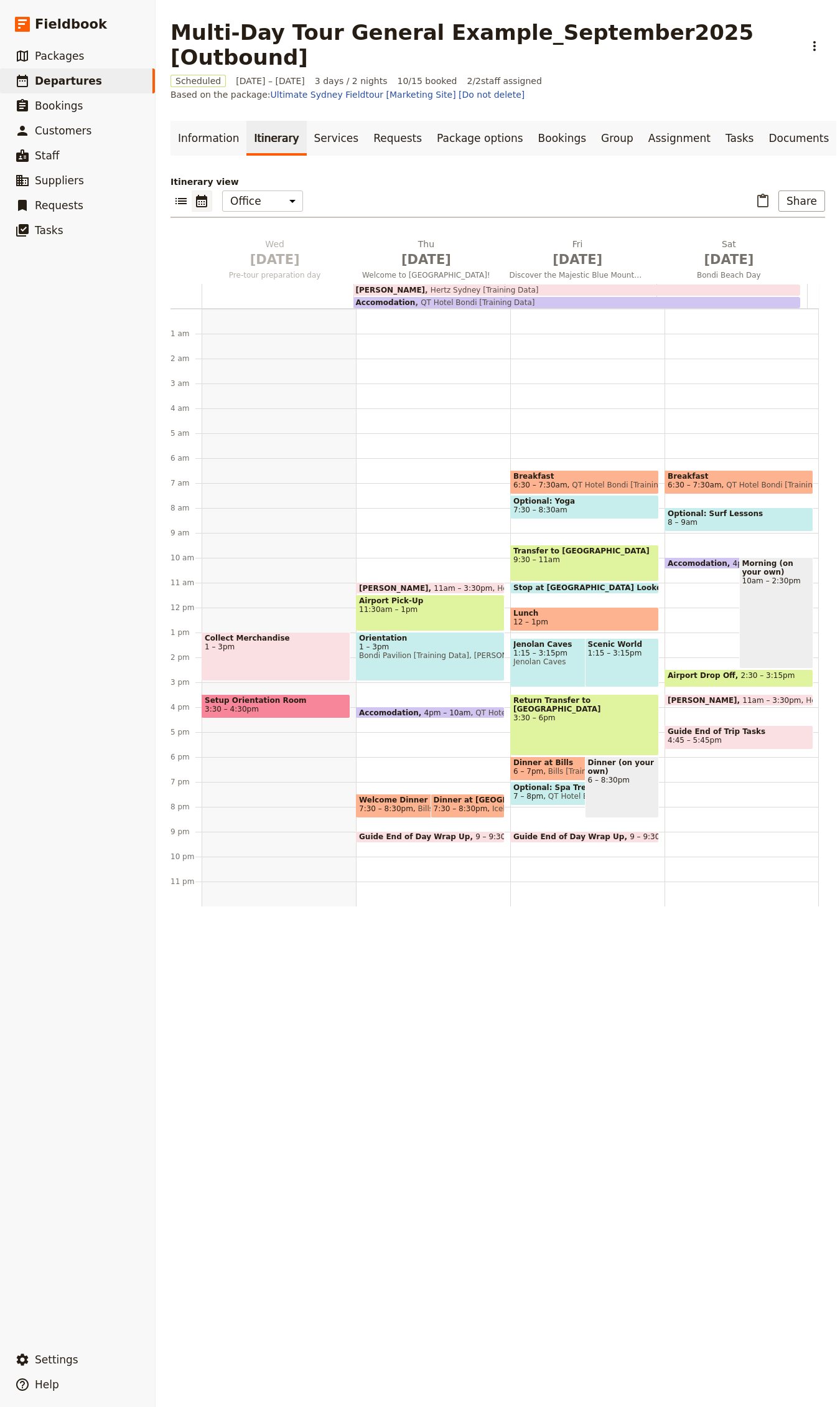
click at [569, 505] on span "7:30 – 8:30am" at bounding box center [585, 510] width 143 height 9
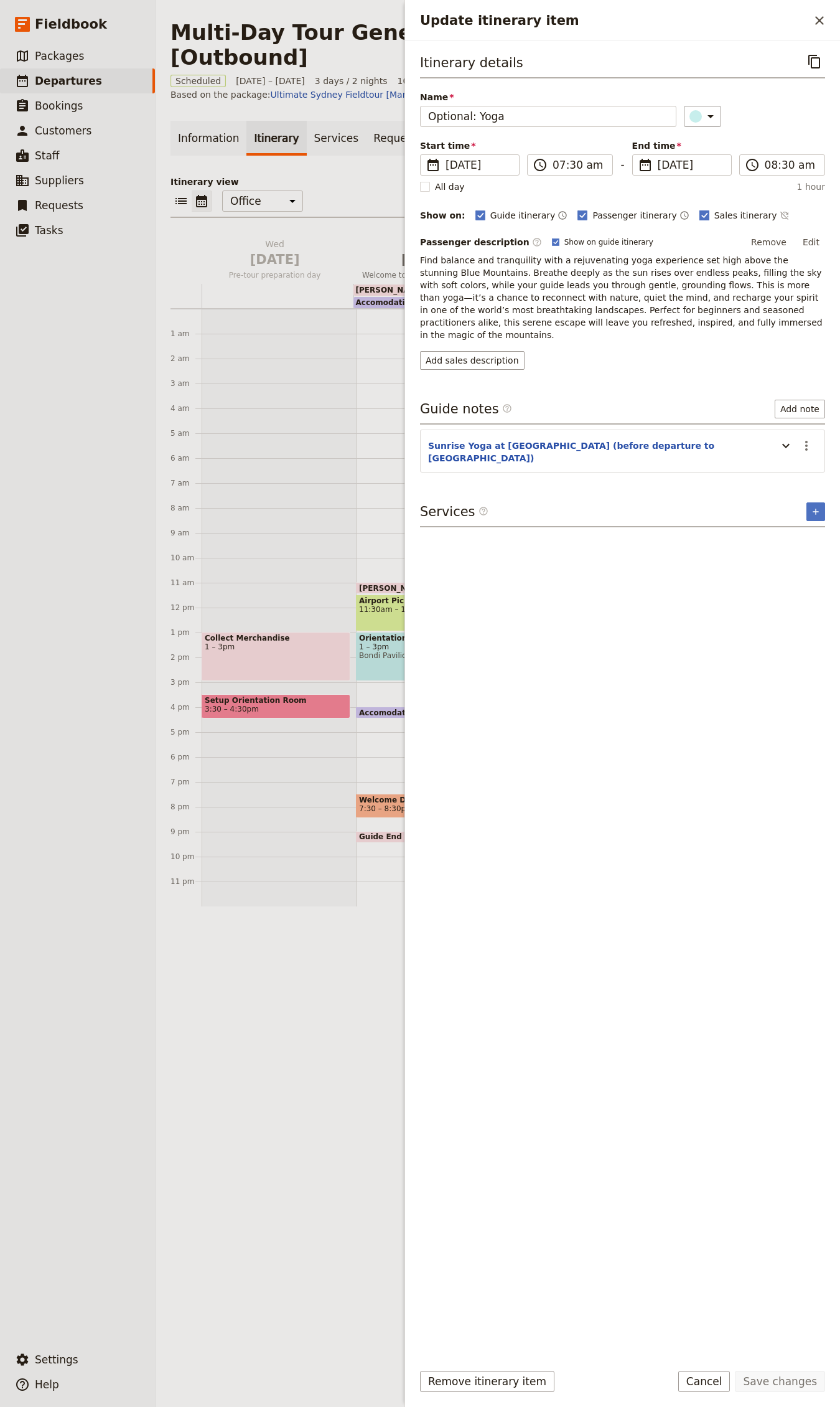
click at [715, 219] on span "Sales itinerary" at bounding box center [746, 216] width 63 height 12
click at [700, 210] on input "Sales itinerary" at bounding box center [699, 209] width 1 height 1
checkbox input "false"
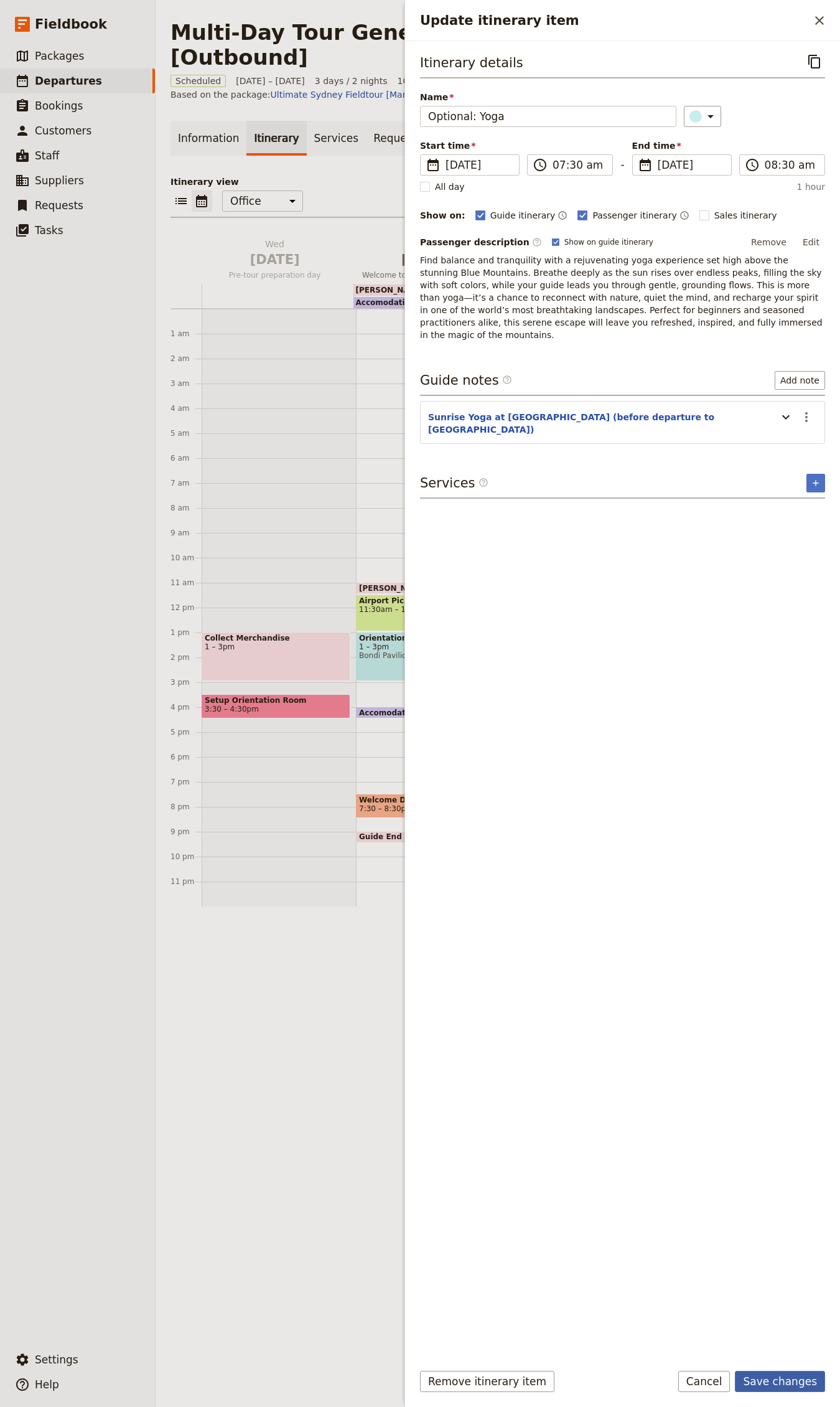
click at [794, 1374] on button "Save changes" at bounding box center [780, 1381] width 90 height 21
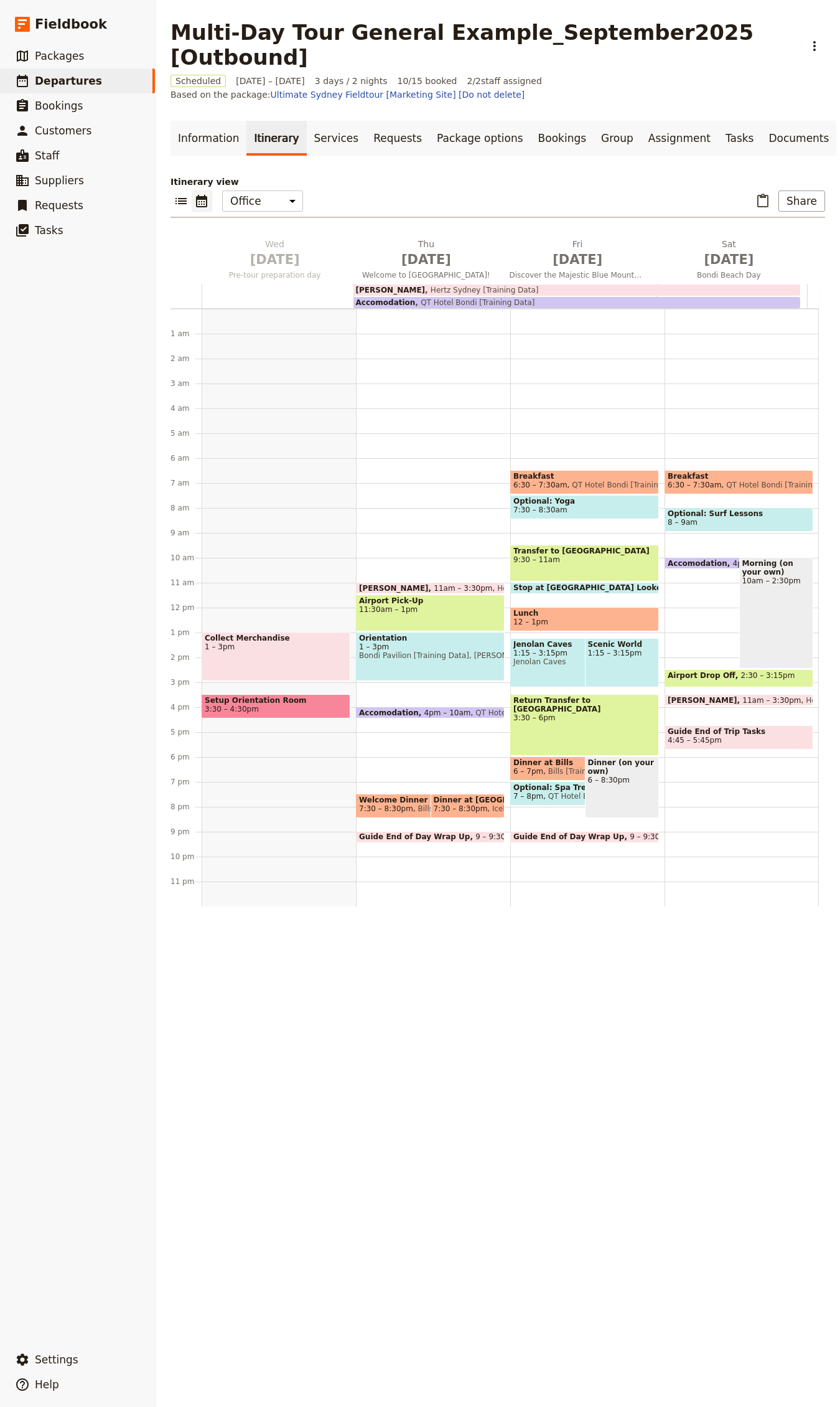
click at [400, 303] on span "Accomodation" at bounding box center [385, 303] width 60 height 9
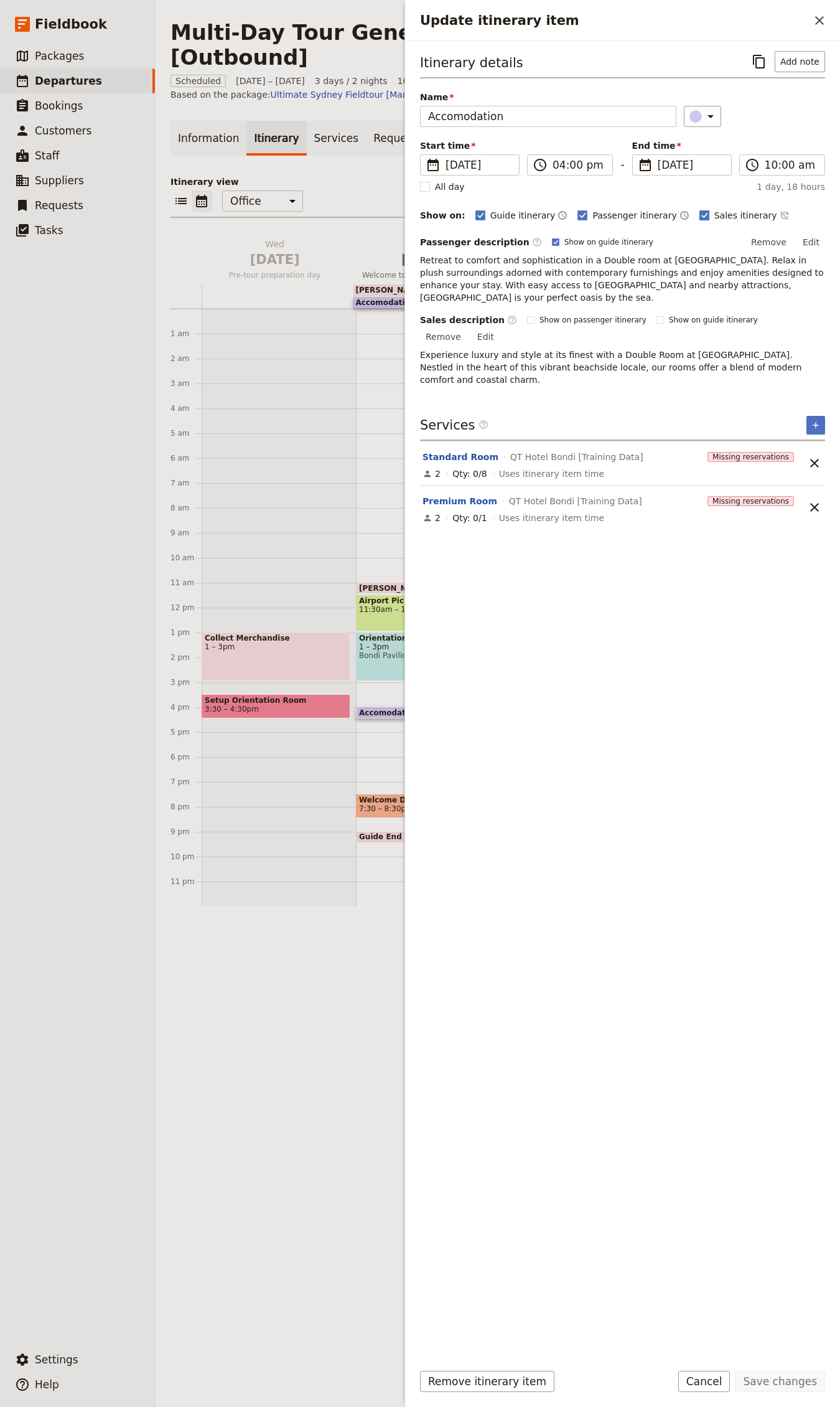
click at [717, 222] on span "Sales itinerary" at bounding box center [746, 216] width 63 height 12
click at [700, 210] on input "Sales itinerary" at bounding box center [699, 209] width 1 height 1
checkbox input "false"
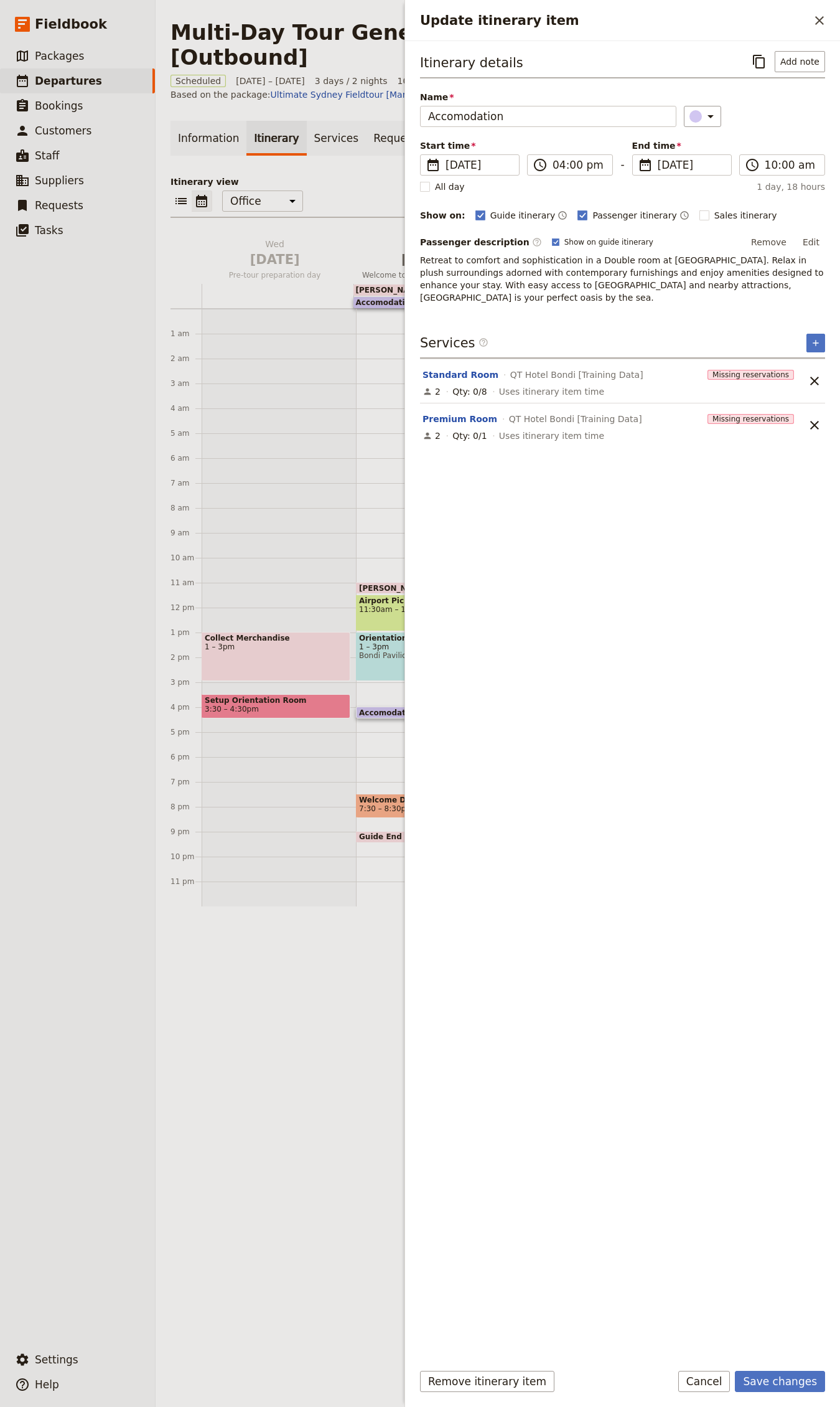
click at [792, 1374] on button "Save changes" at bounding box center [780, 1381] width 90 height 21
